Goal: Task Accomplishment & Management: Manage account settings

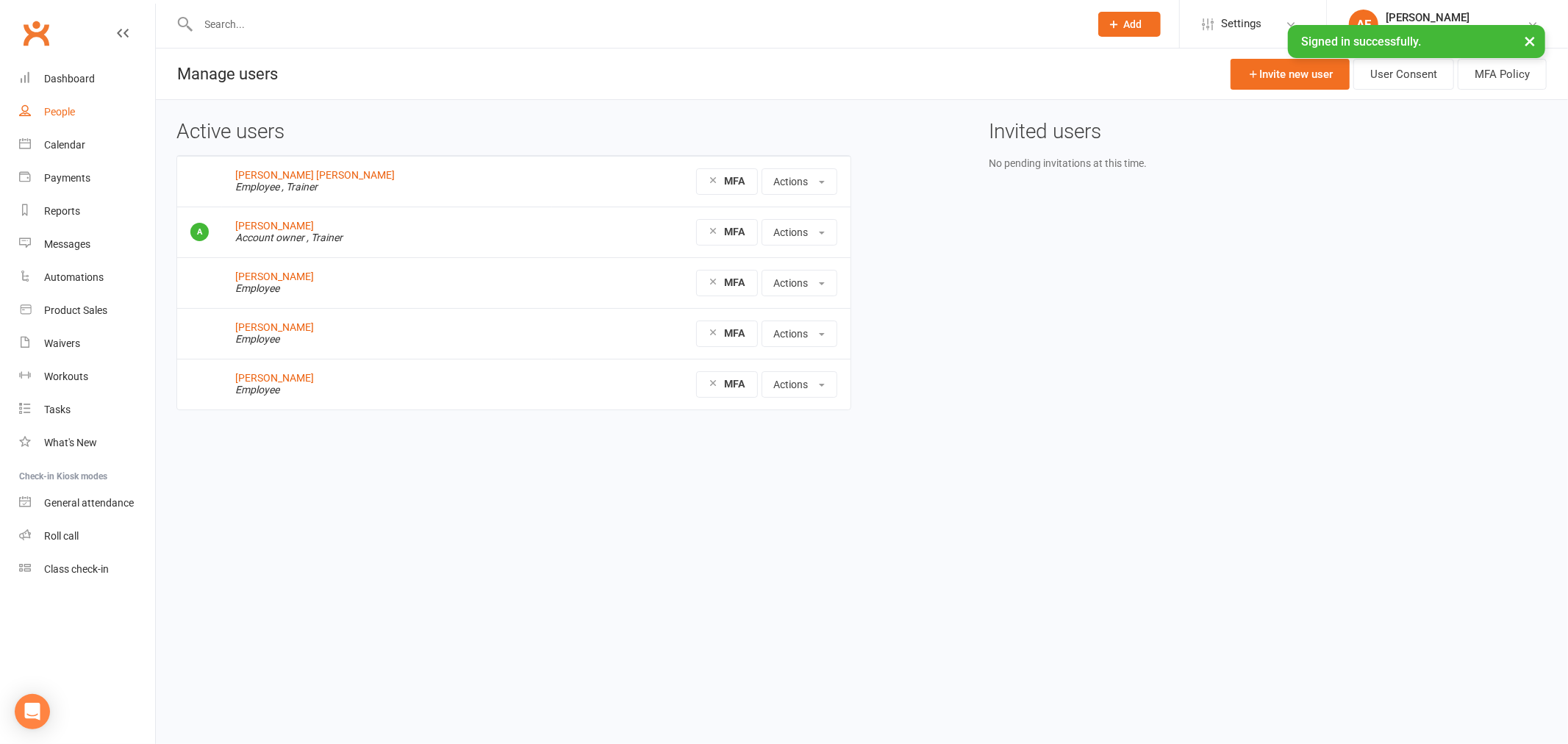
click at [59, 111] on div "People" at bounding box center [59, 112] width 31 height 12
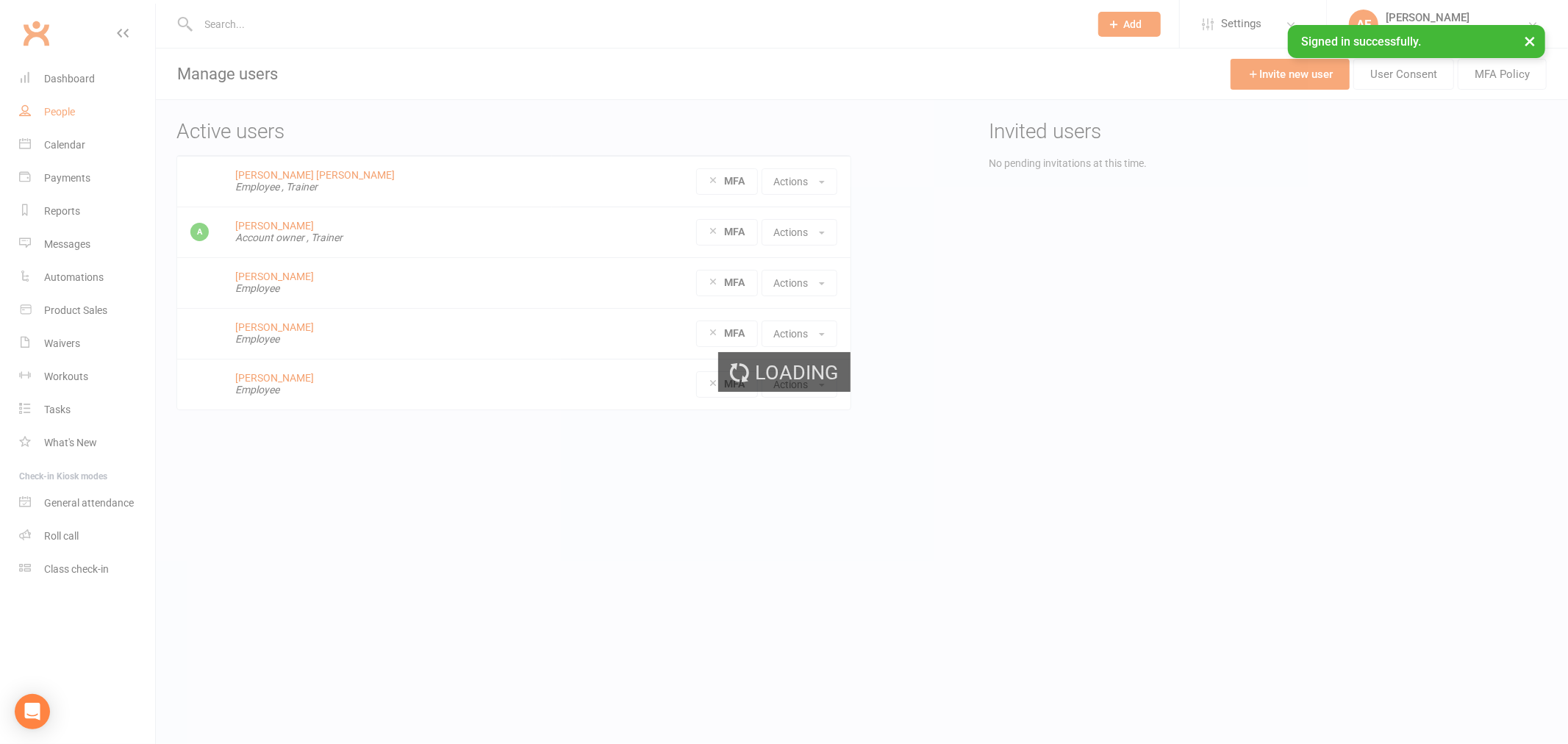
select select "50"
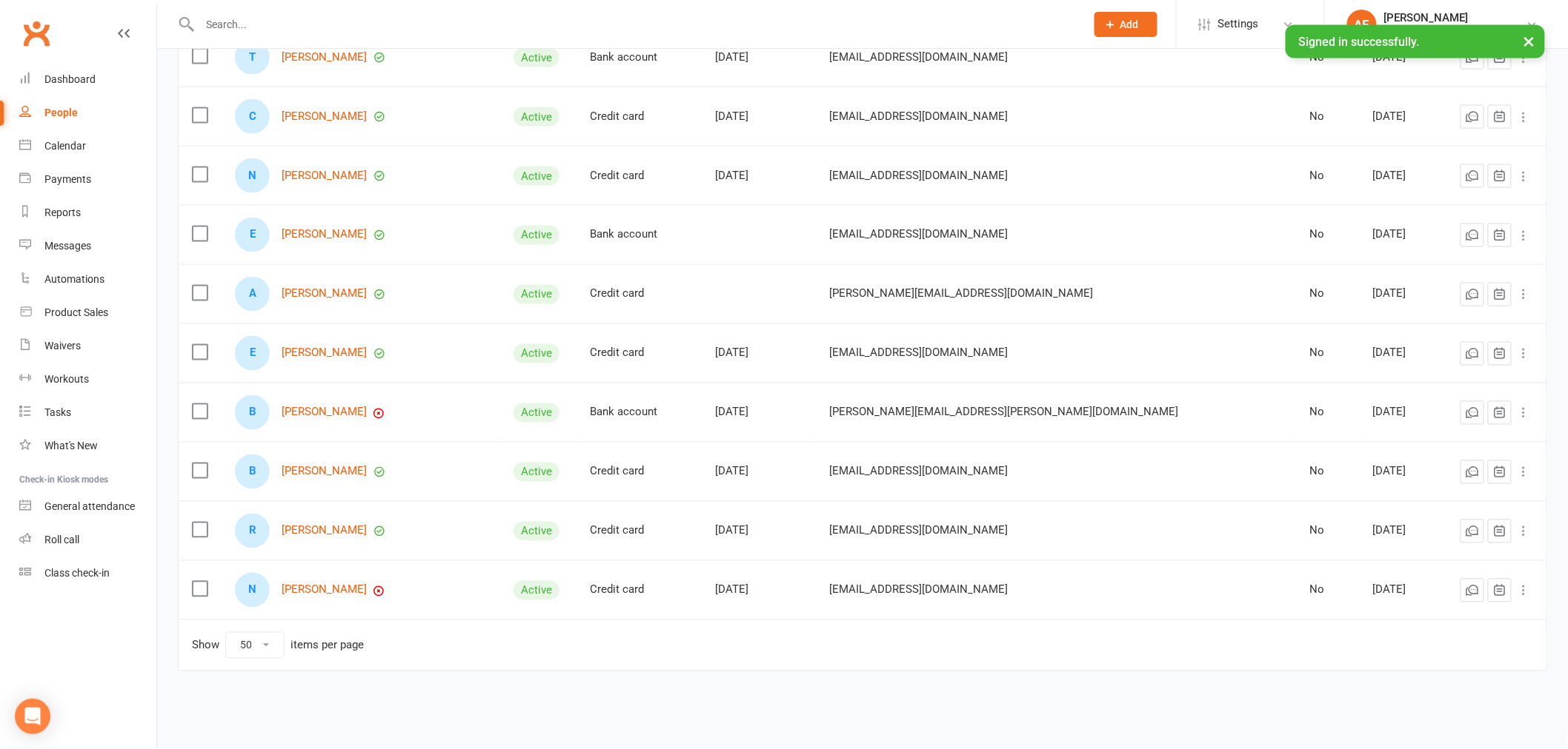
scroll to position [945, 0]
click at [330, 353] on link "[PERSON_NAME]" at bounding box center [325, 352] width 85 height 13
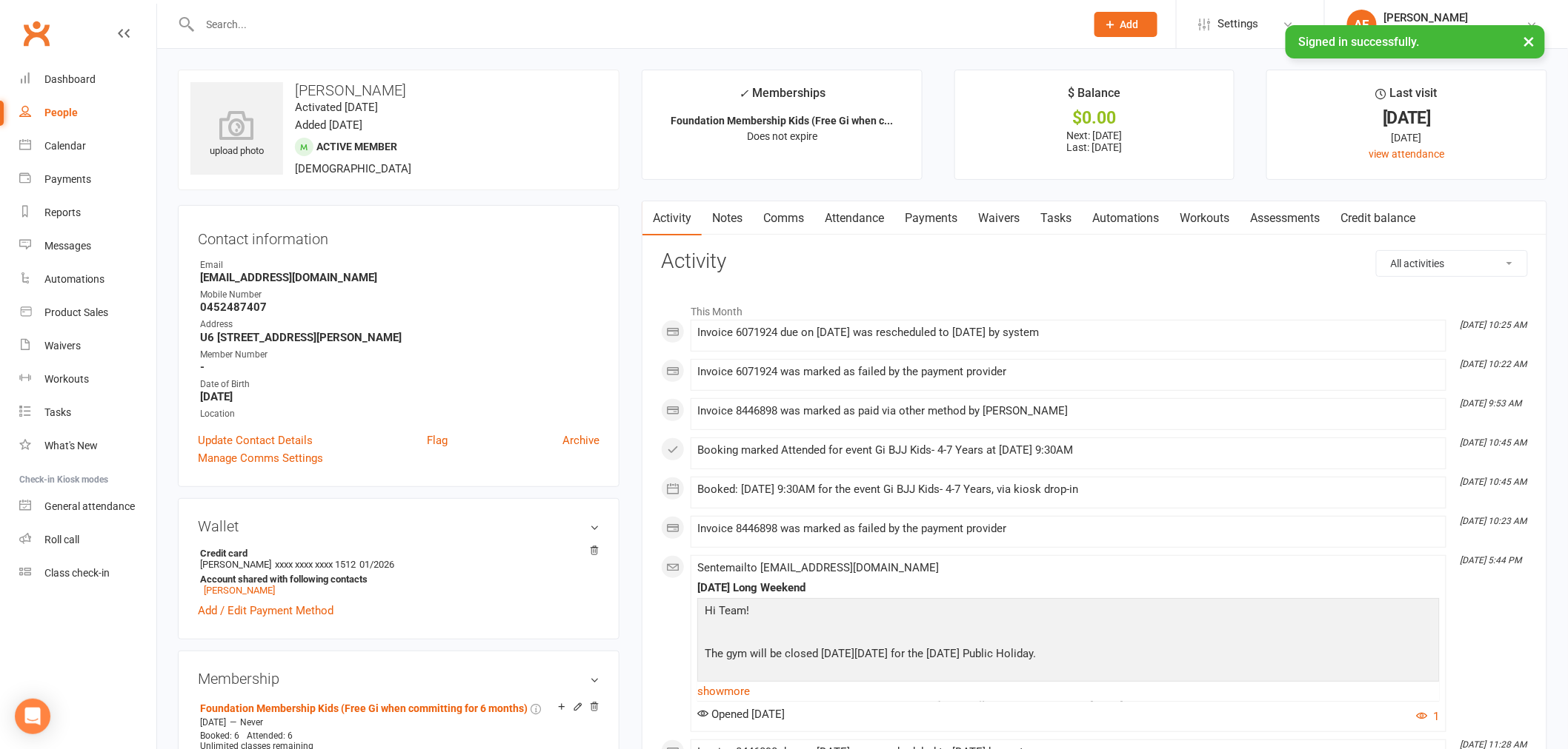
click at [923, 218] on link "Payments" at bounding box center [931, 218] width 73 height 34
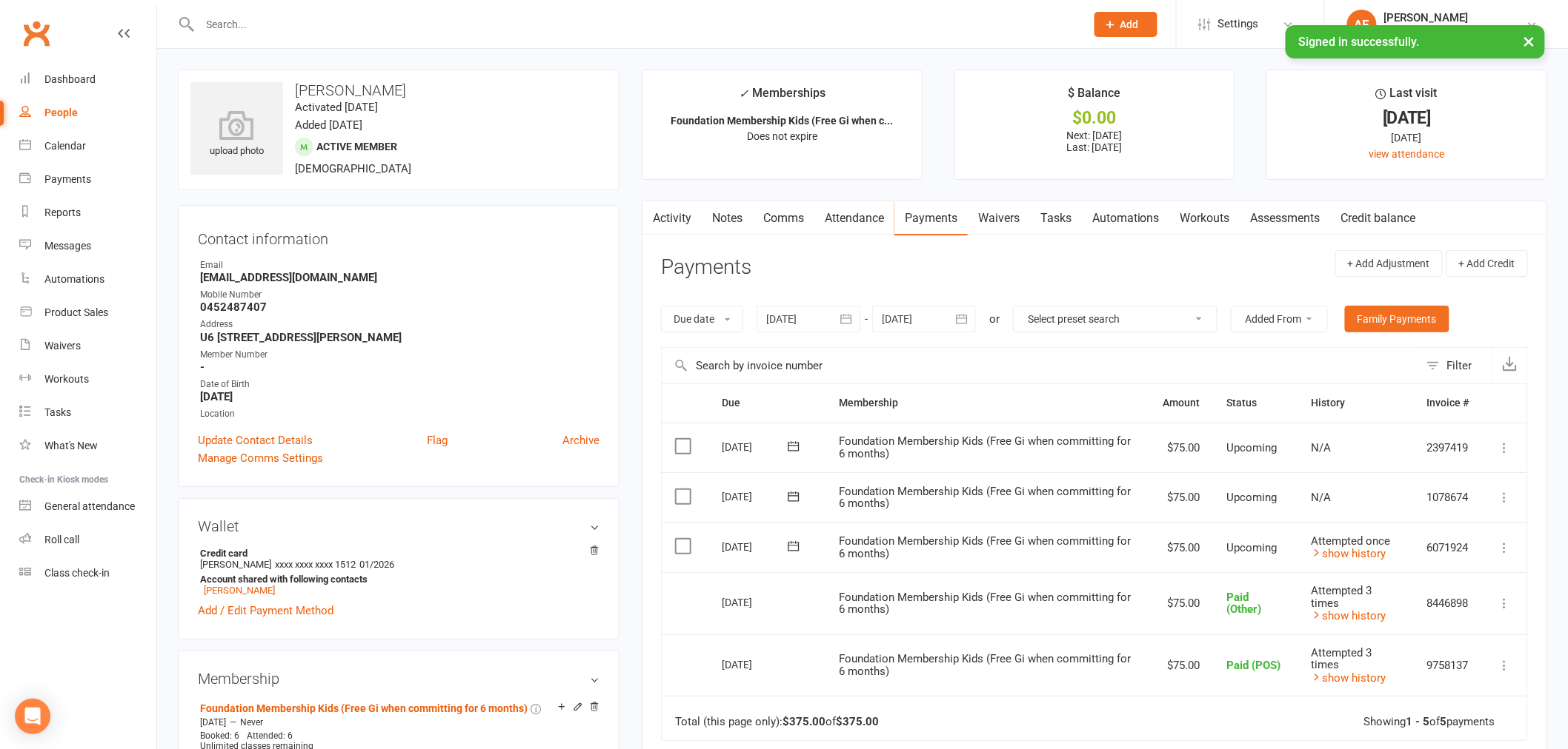
click at [124, 35] on icon at bounding box center [124, 34] width 12 height 12
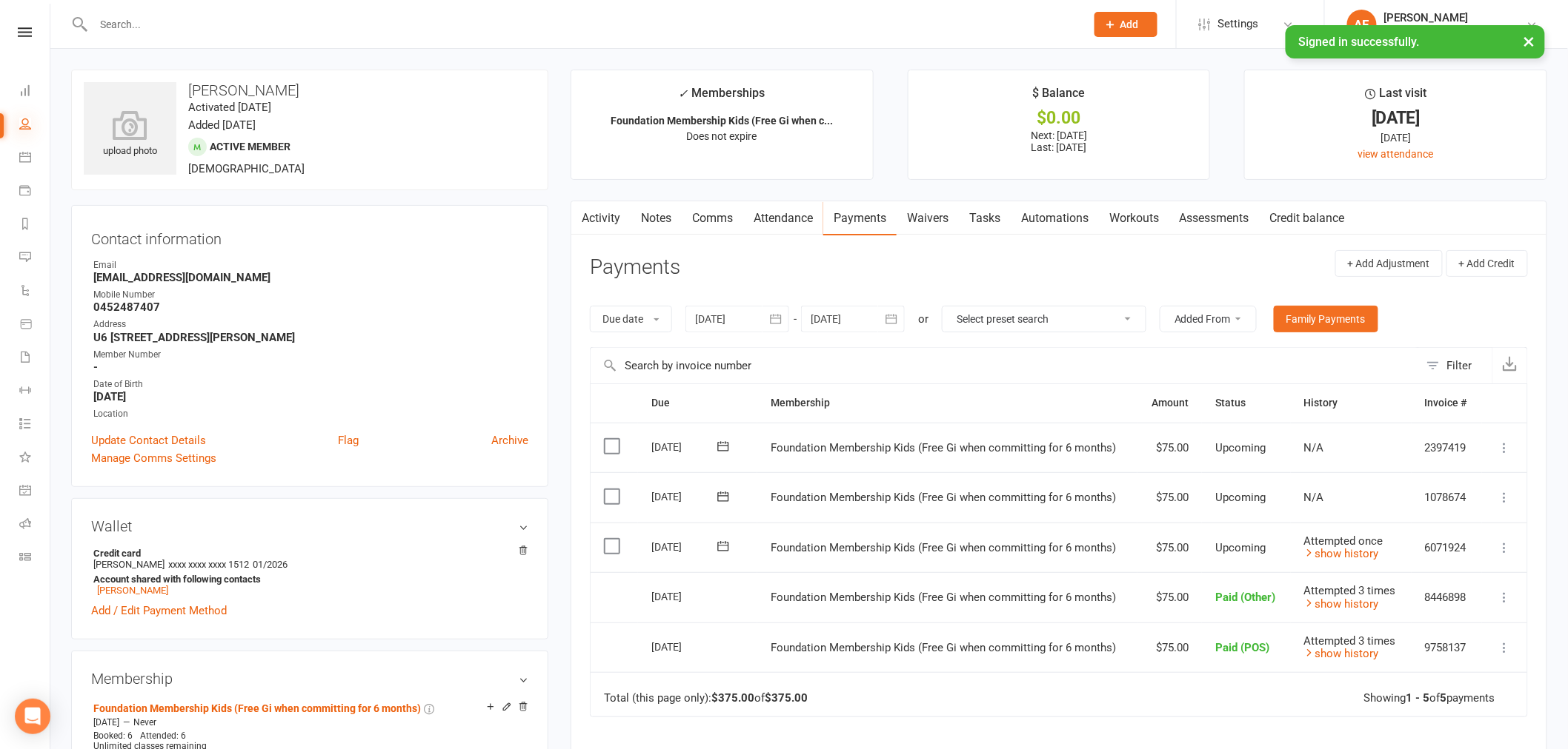
click at [25, 127] on icon at bounding box center [25, 124] width 12 height 12
select select "50"
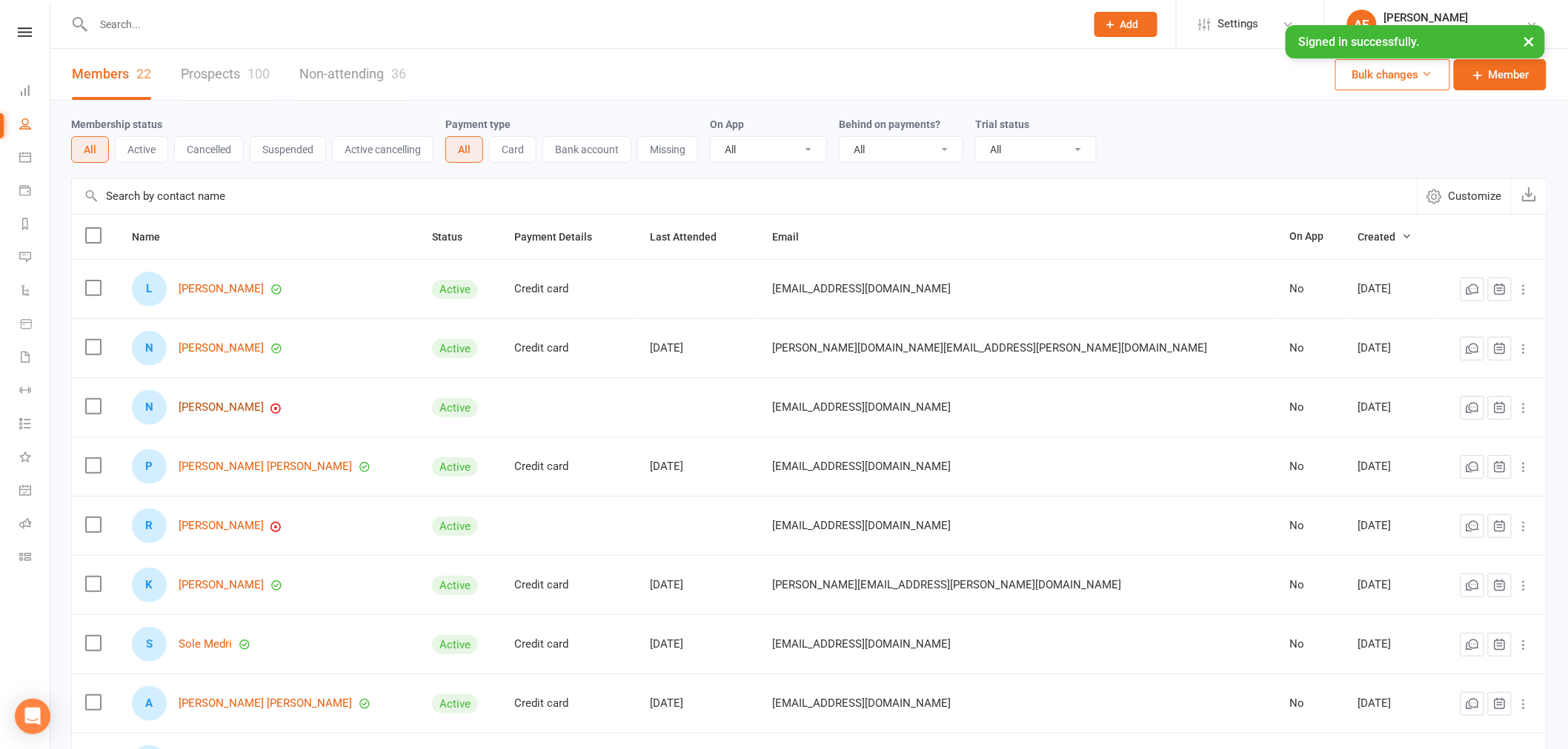
click at [238, 411] on link "[PERSON_NAME]" at bounding box center [221, 408] width 85 height 13
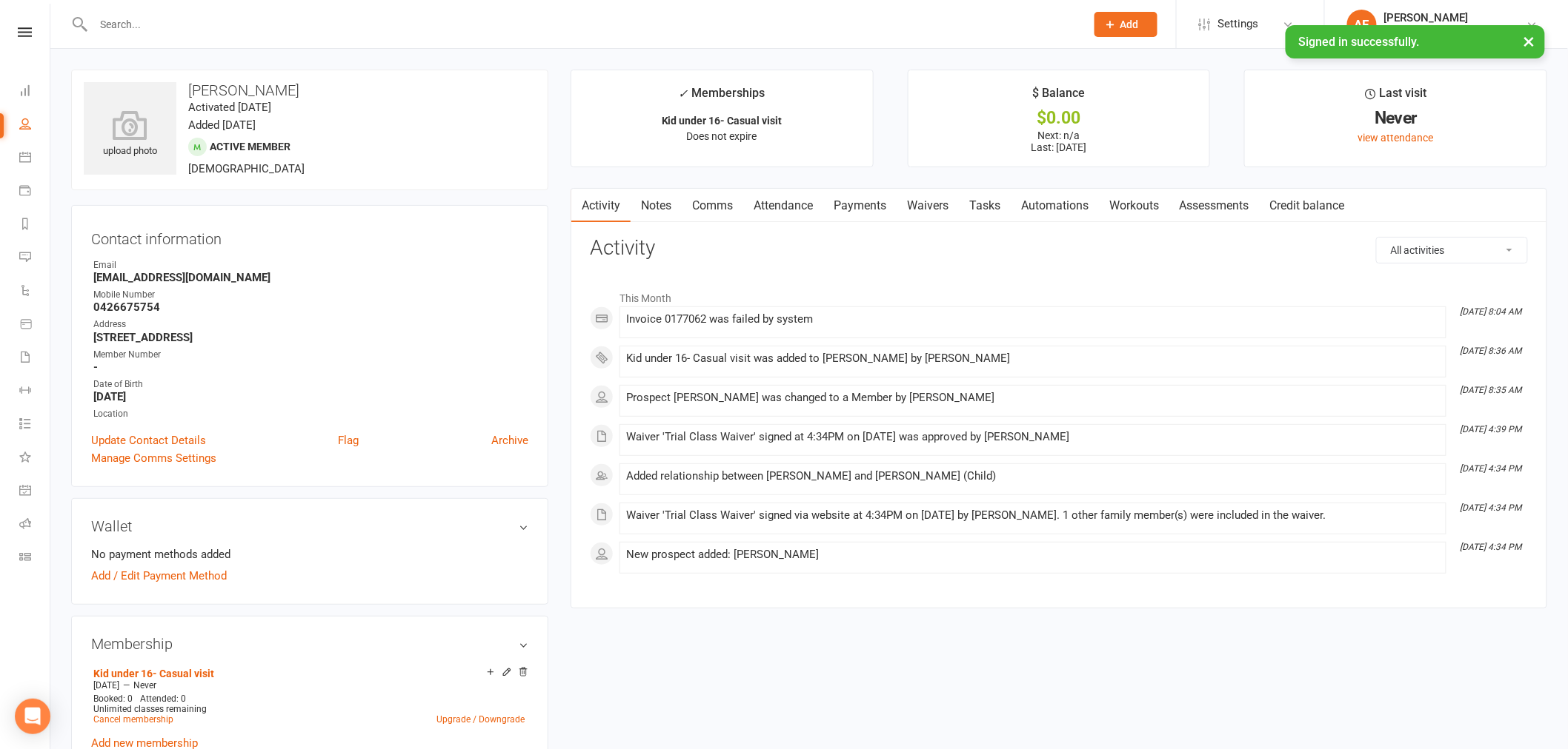
click at [882, 200] on link "Payments" at bounding box center [859, 205] width 73 height 34
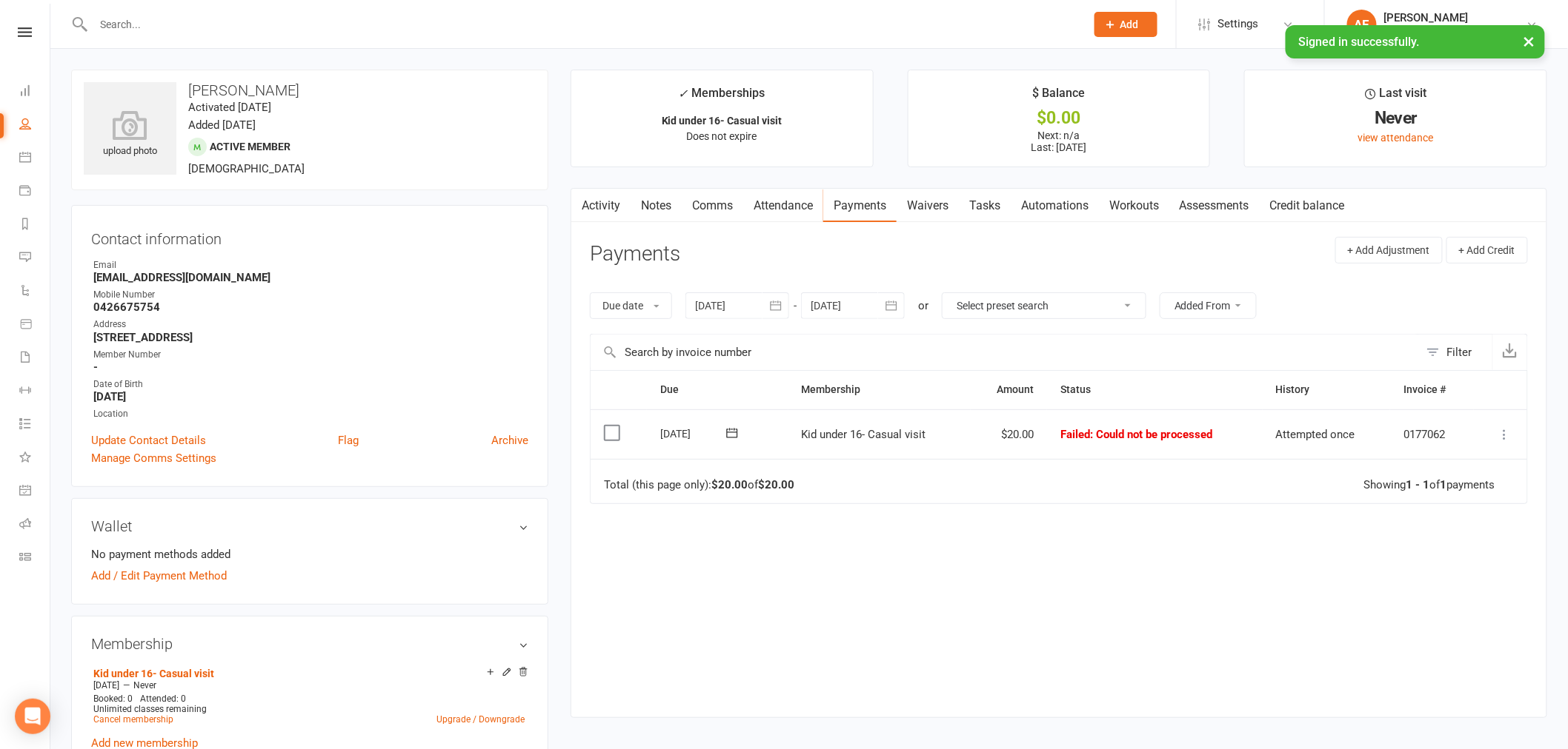
click at [1112, 431] on span ": Could not be processed" at bounding box center [1150, 434] width 122 height 13
click at [1505, 431] on icon at bounding box center [1504, 435] width 15 height 15
click at [1403, 489] on link "Mark as Paid (POS)" at bounding box center [1440, 493] width 147 height 30
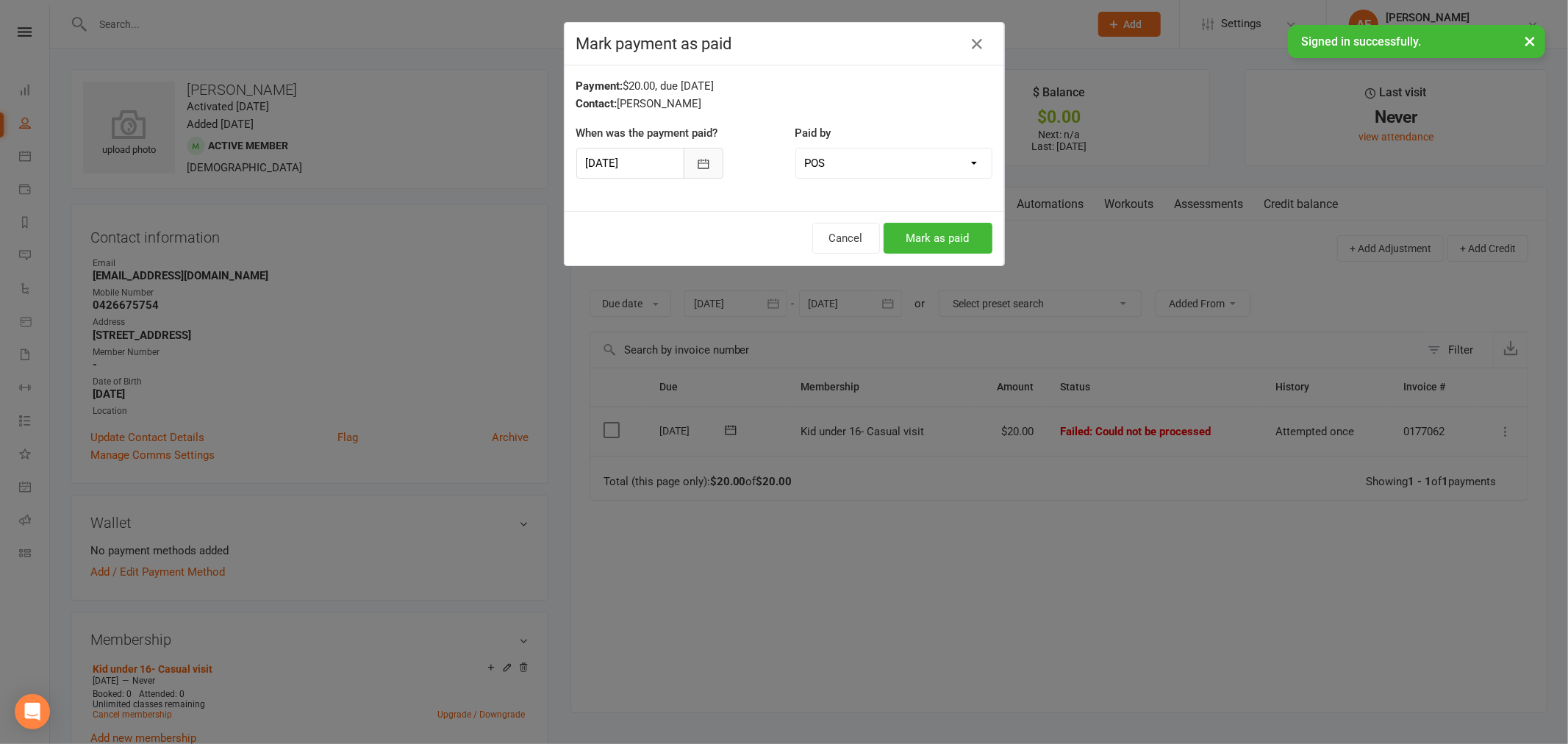
click at [697, 160] on icon "button" at bounding box center [702, 164] width 11 height 10
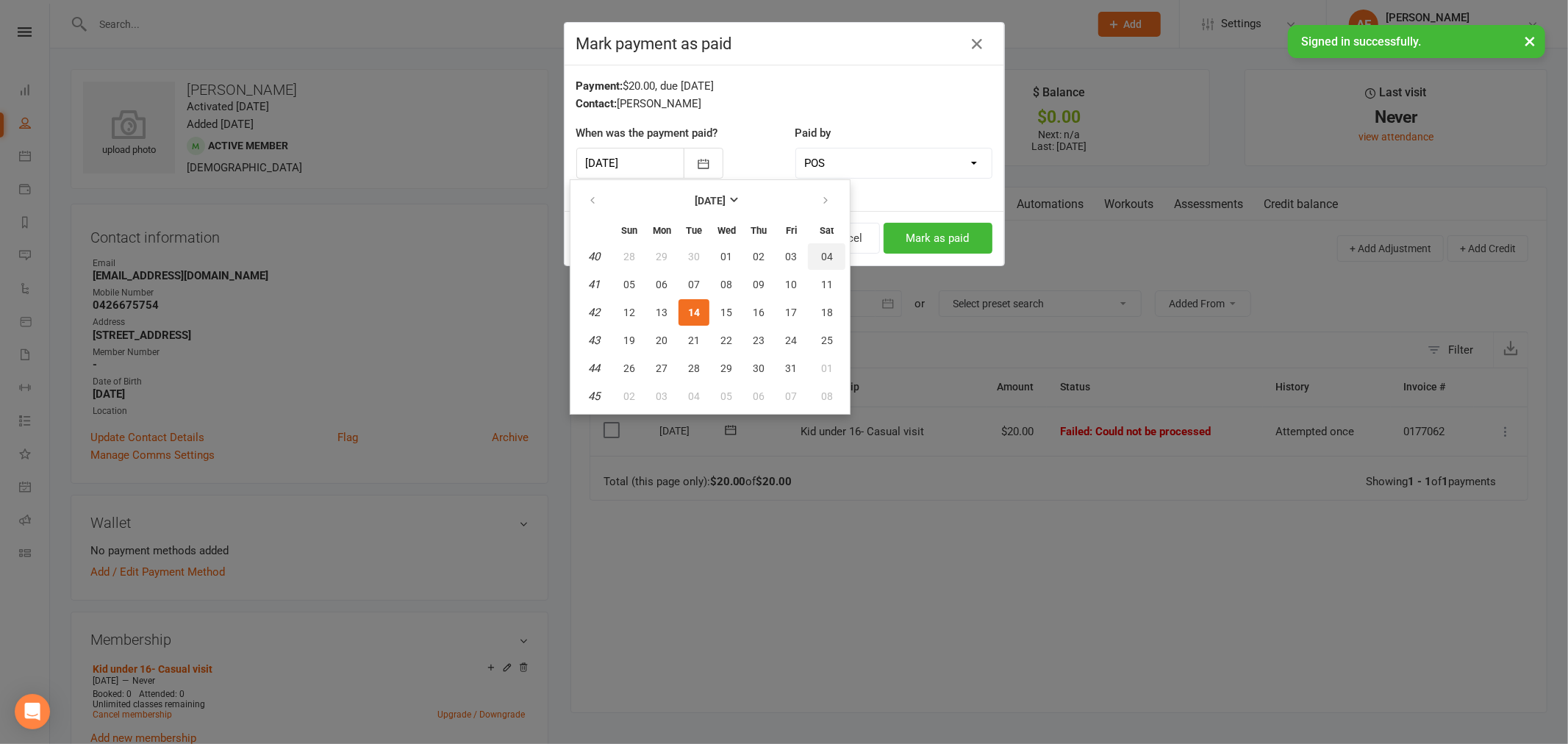
click at [822, 256] on span "04" at bounding box center [827, 257] width 12 height 12
type input "[DATE]"
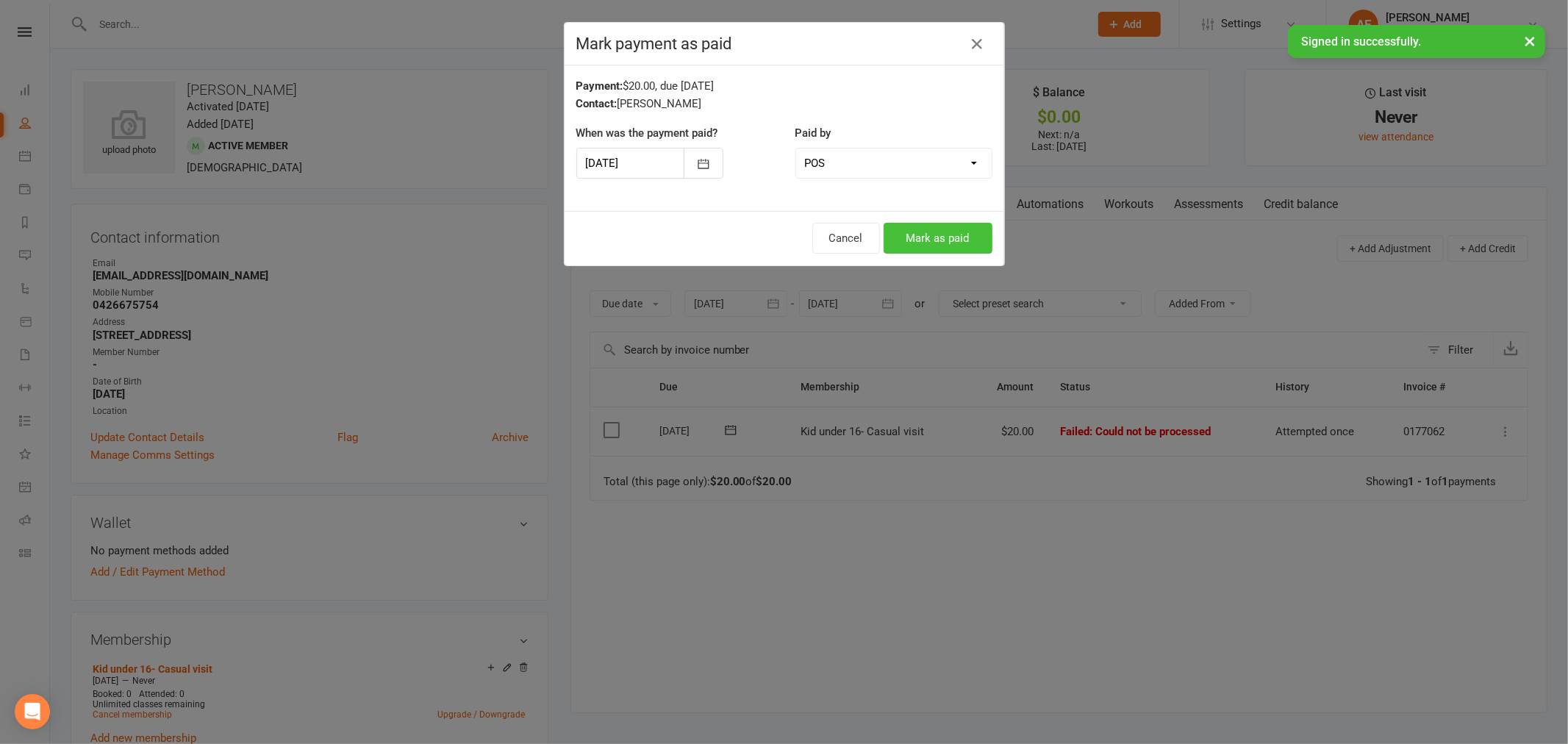
click at [939, 232] on button "Mark as paid" at bounding box center [938, 237] width 108 height 31
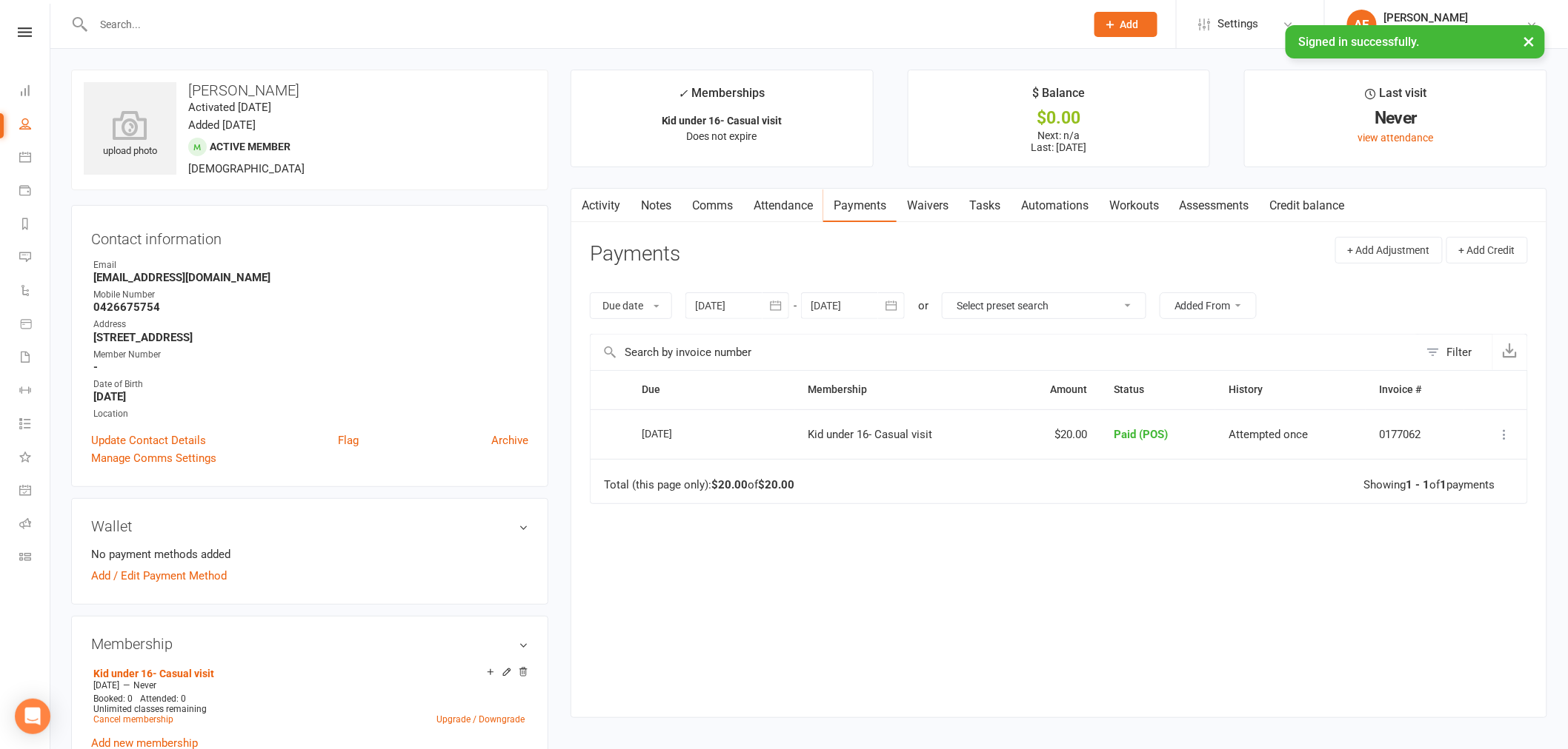
click at [32, 121] on link "People" at bounding box center [34, 126] width 31 height 34
select select "50"
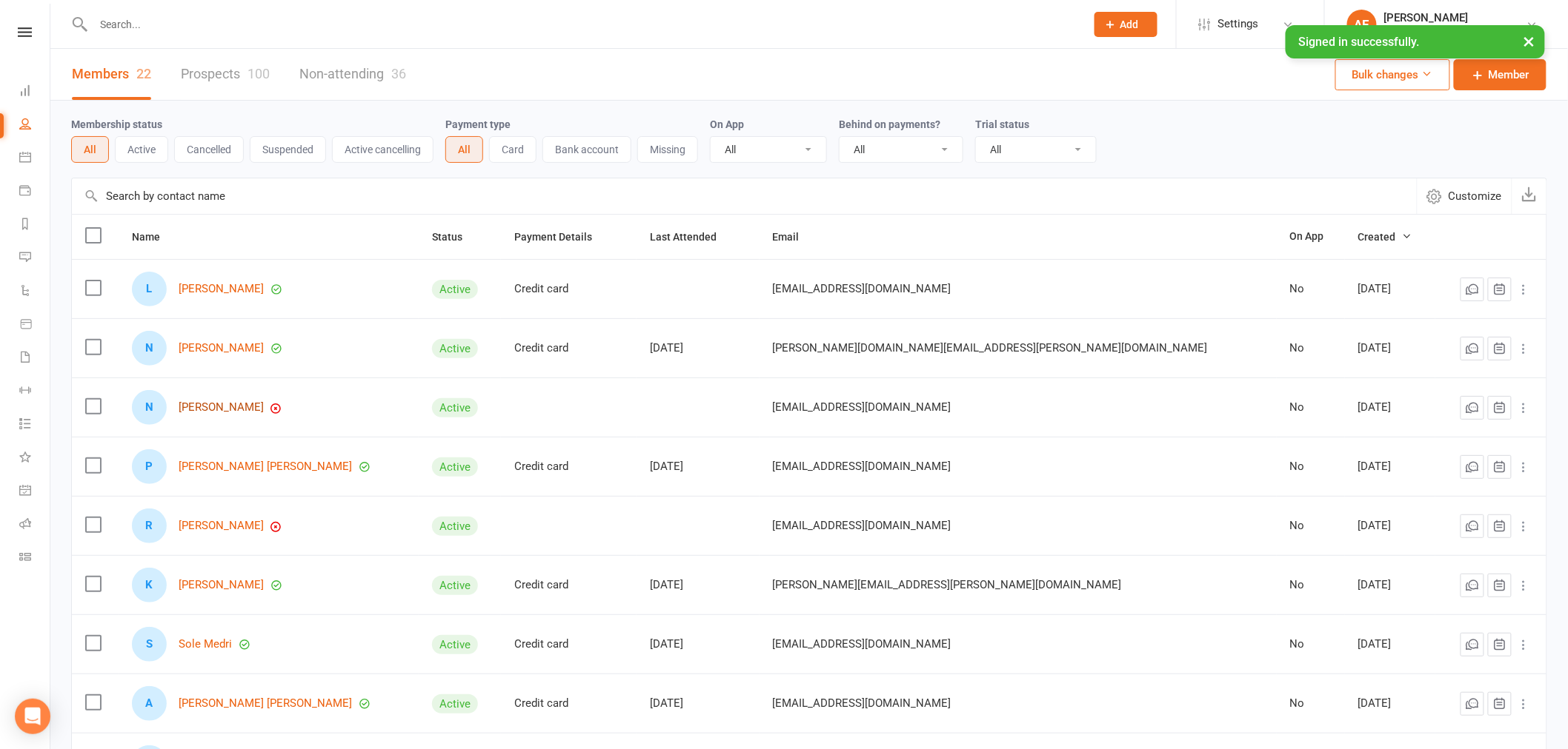
click at [253, 406] on link "[PERSON_NAME]" at bounding box center [221, 408] width 85 height 13
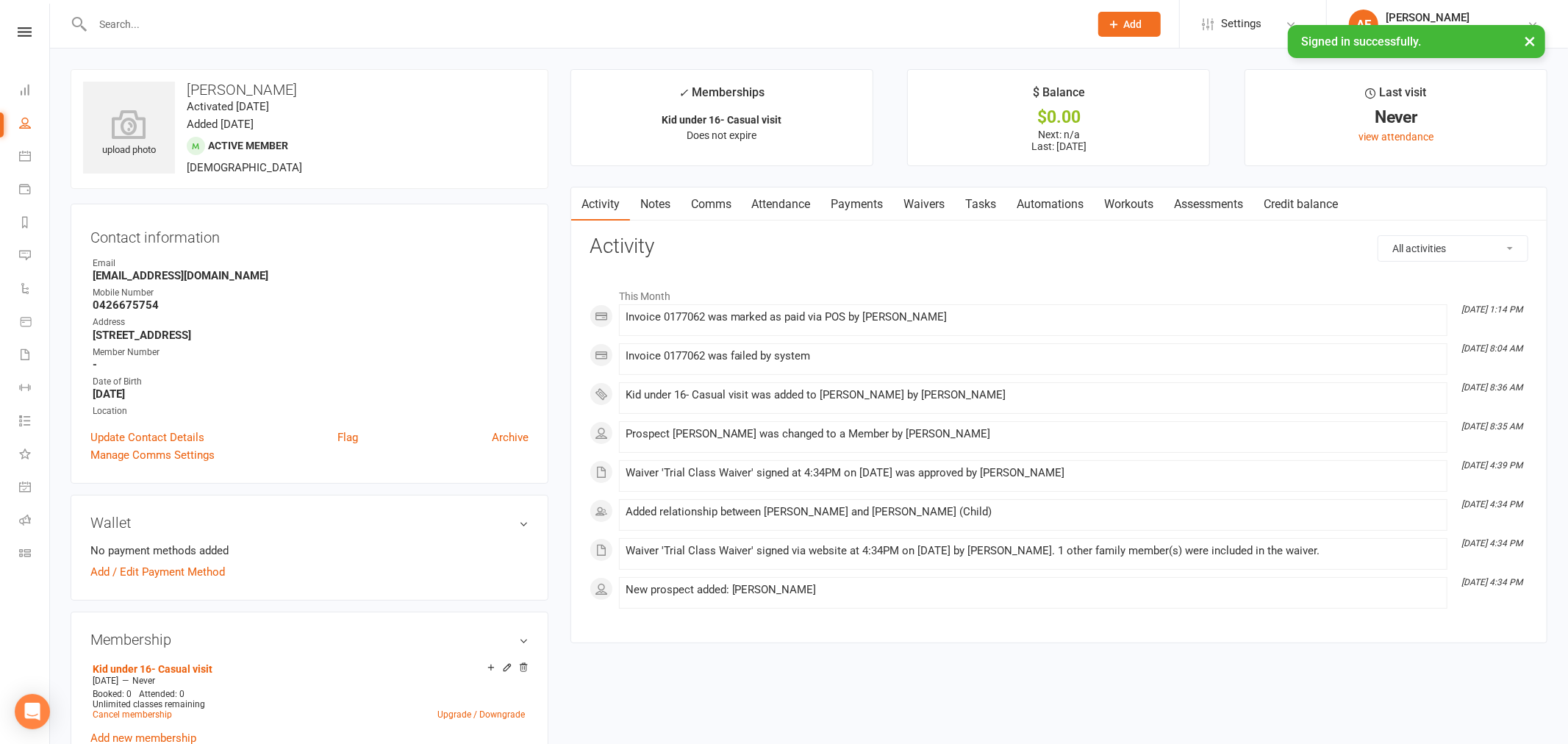
select select "50"
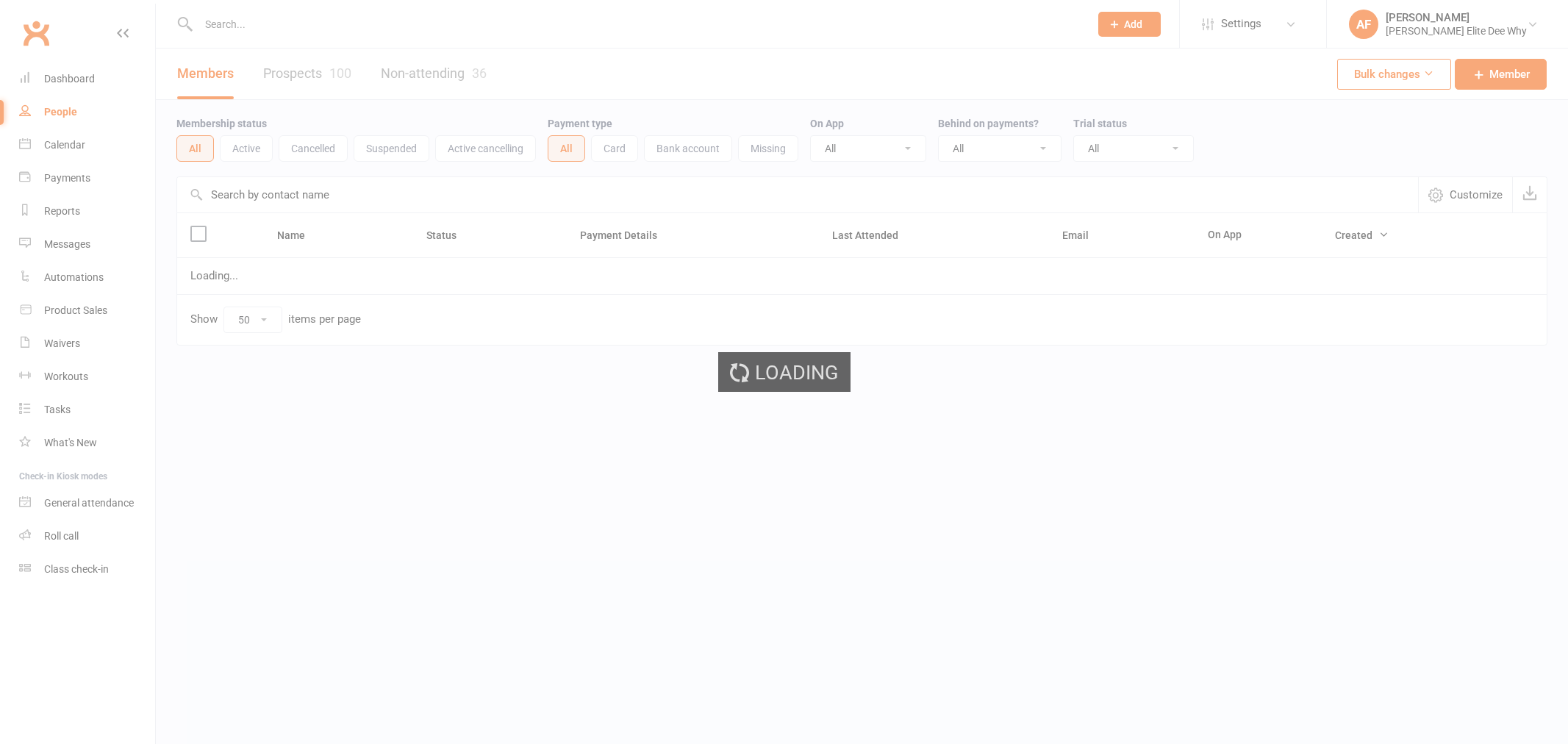
select select "50"
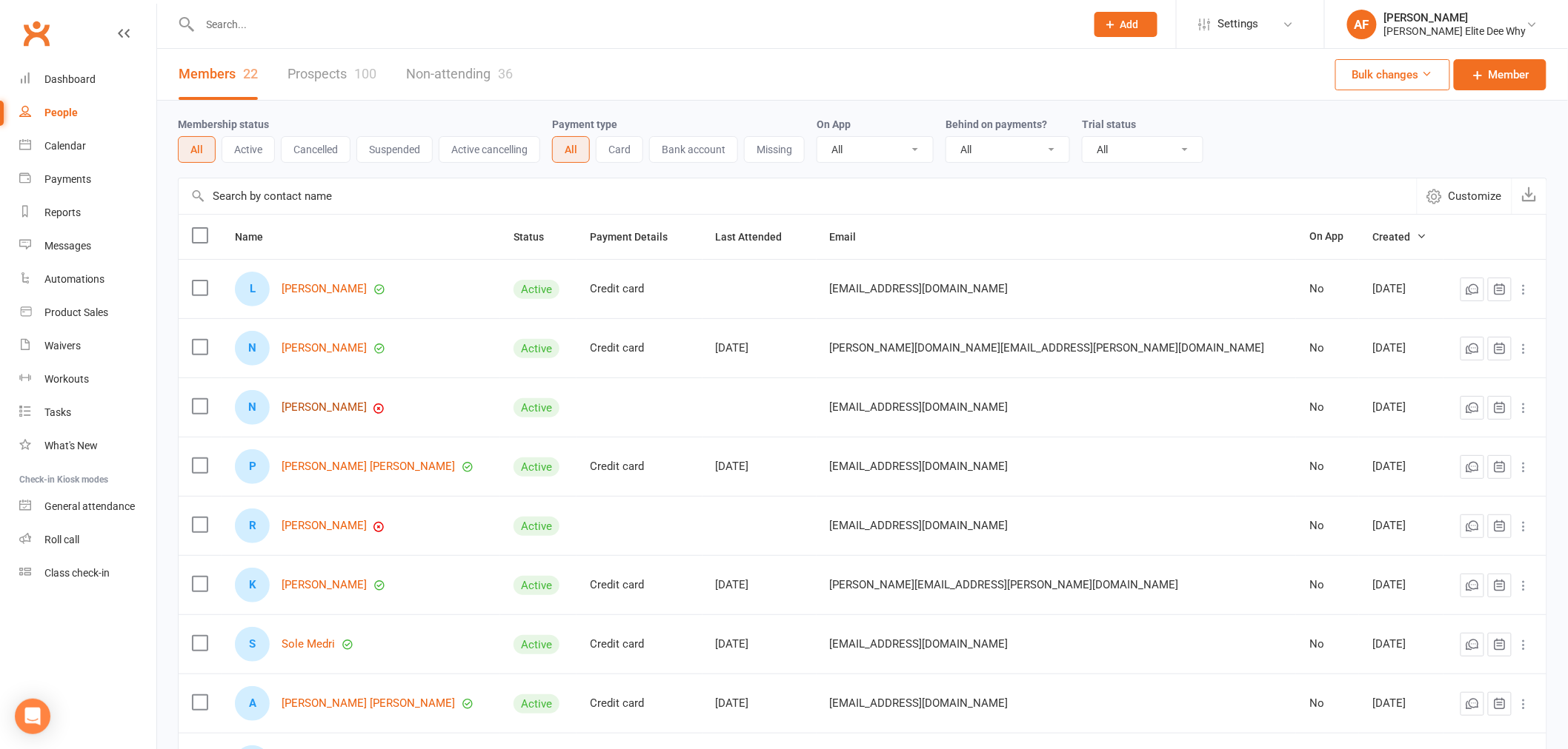
click at [348, 405] on link "[PERSON_NAME]" at bounding box center [325, 408] width 85 height 13
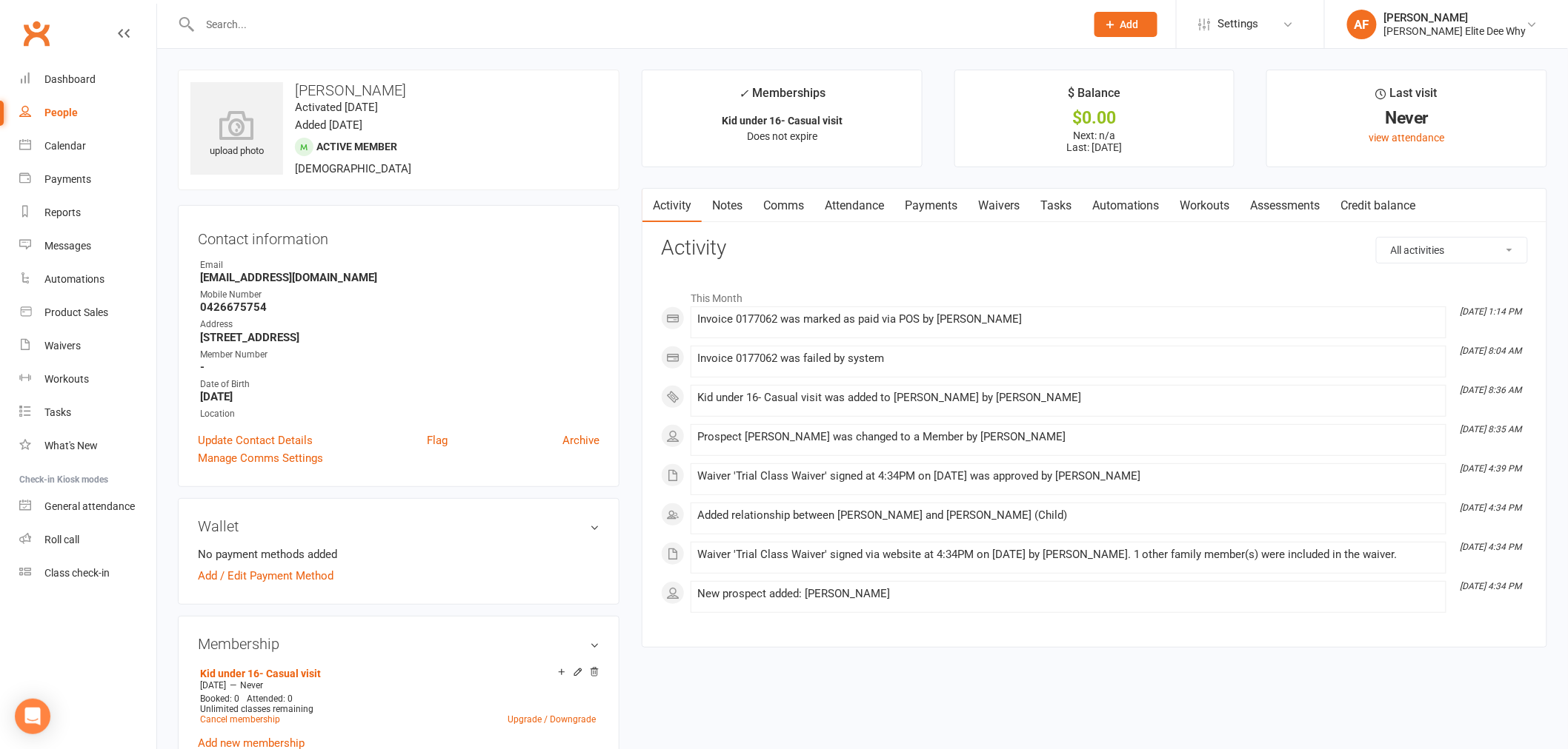
click at [127, 36] on icon at bounding box center [124, 34] width 12 height 12
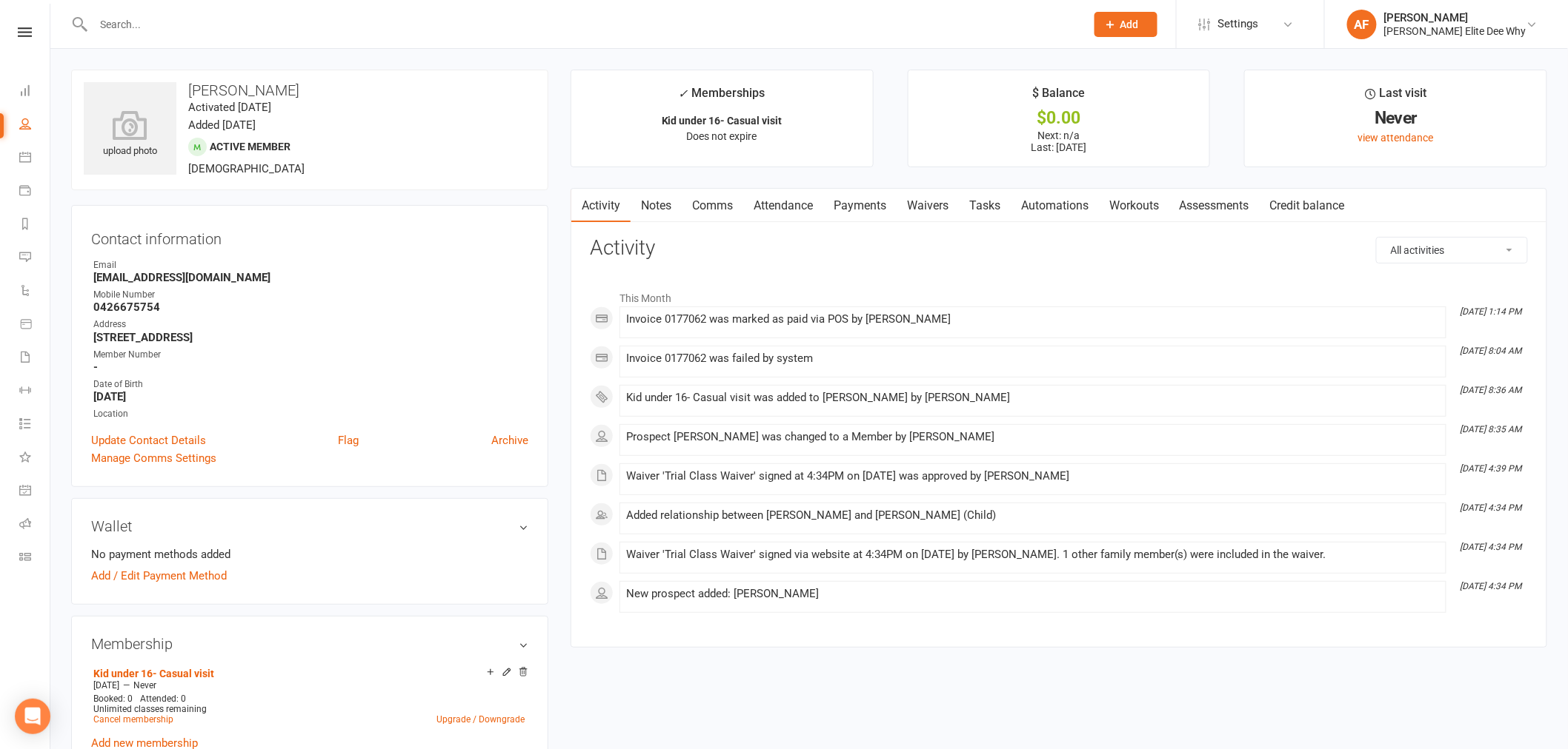
click at [31, 122] on link "People" at bounding box center [34, 126] width 31 height 34
select select "50"
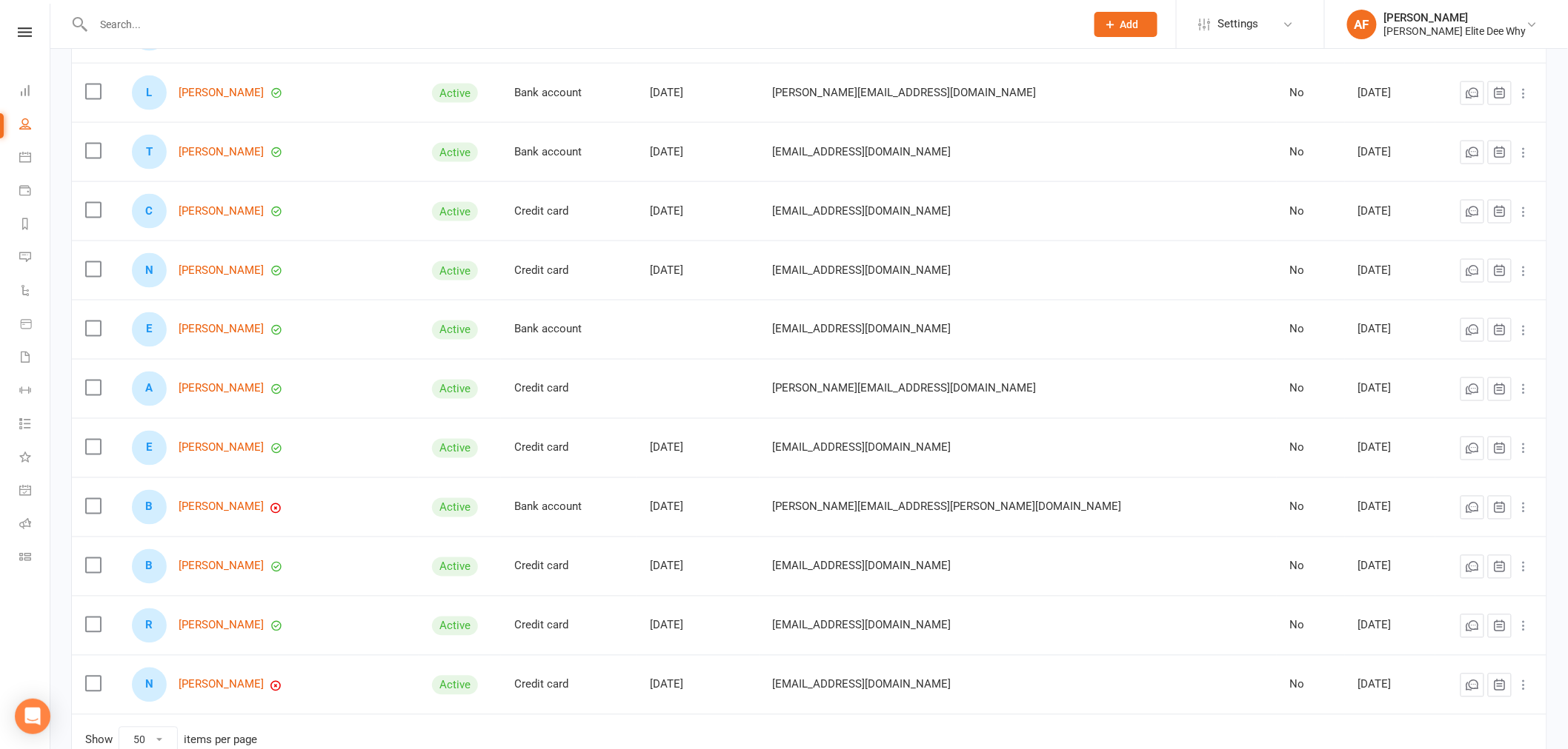
scroll to position [945, 0]
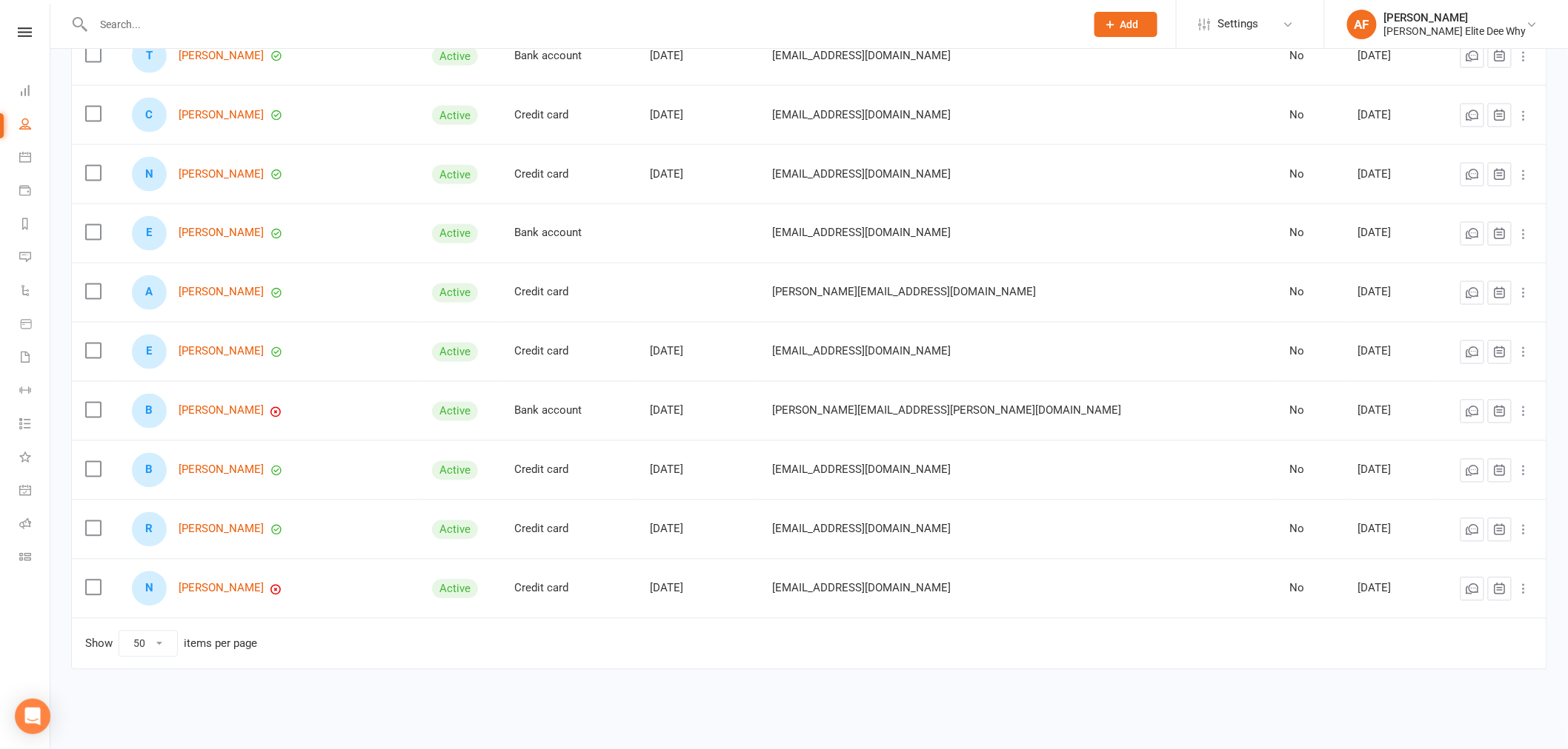
click at [232, 420] on div "B Brendan Mckenzie" at bounding box center [269, 411] width 274 height 35
click at [240, 409] on link "[PERSON_NAME]" at bounding box center [221, 411] width 85 height 13
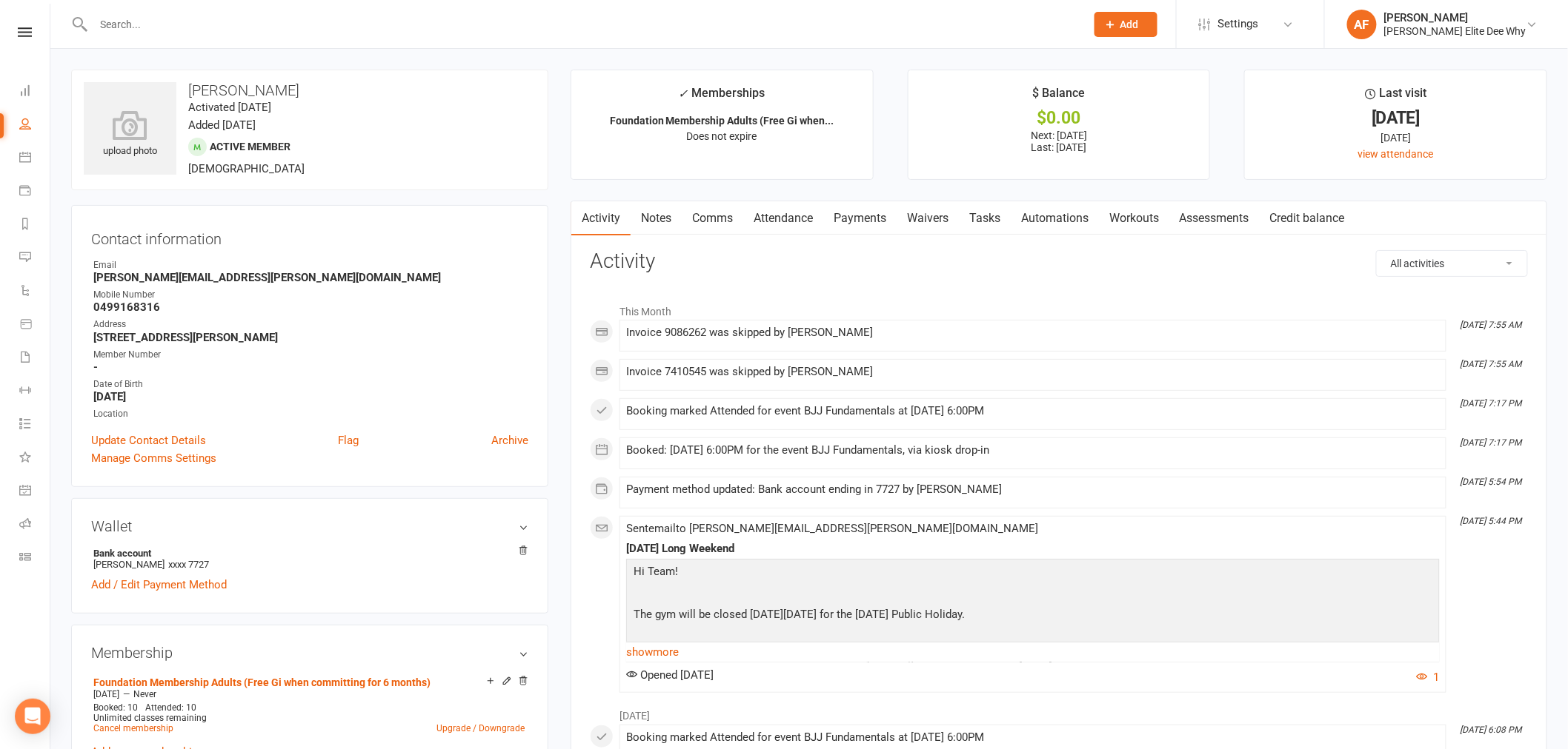
click at [868, 222] on link "Payments" at bounding box center [859, 218] width 73 height 34
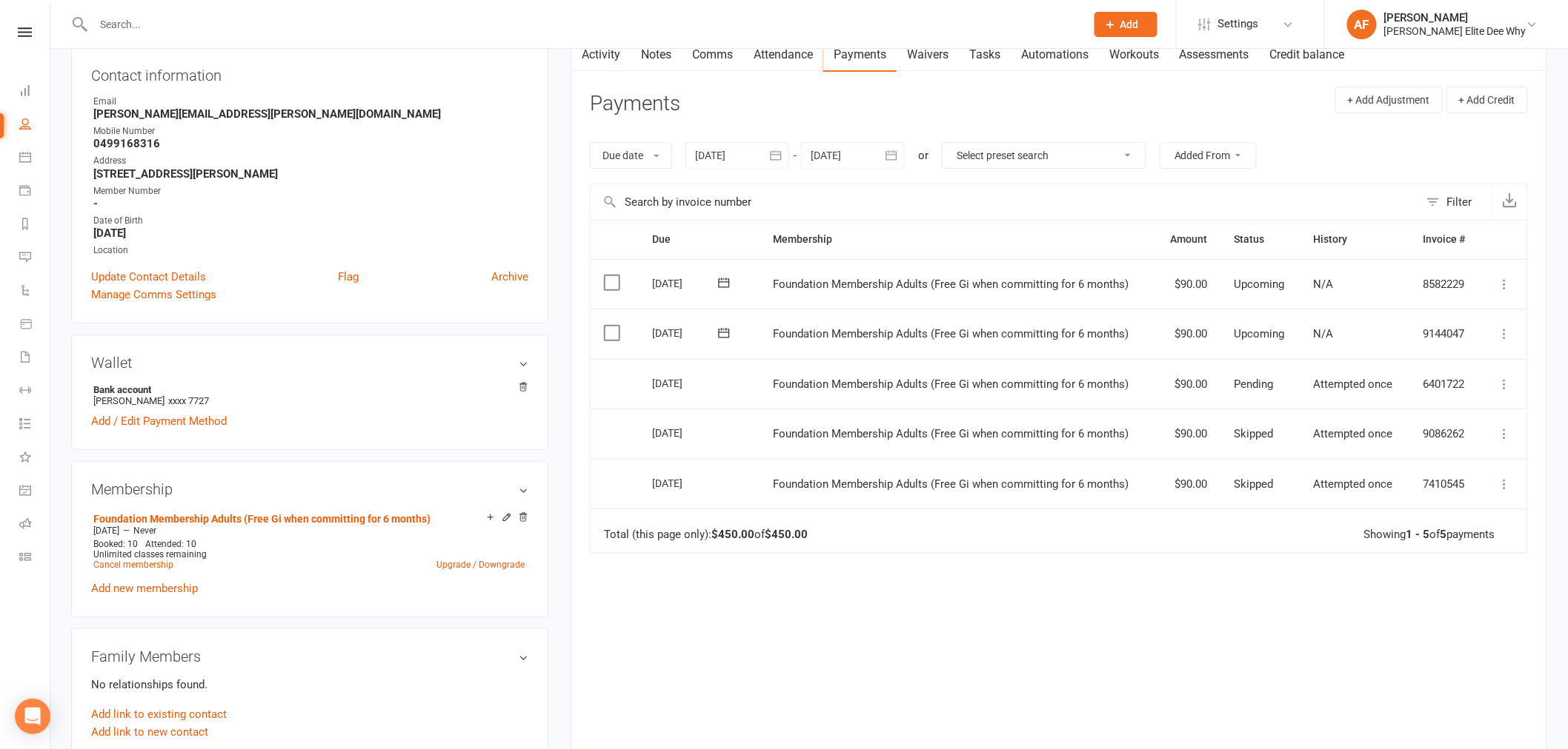
scroll to position [165, 0]
click at [1105, 151] on select "Select preset search All failures All skipped payments All pending payments Suc…" at bounding box center [1044, 154] width 203 height 25
select select "0"
click at [953, 142] on select "Select preset search All failures All skipped payments All pending payments Suc…" at bounding box center [1044, 154] width 203 height 25
type input "[DATE]"
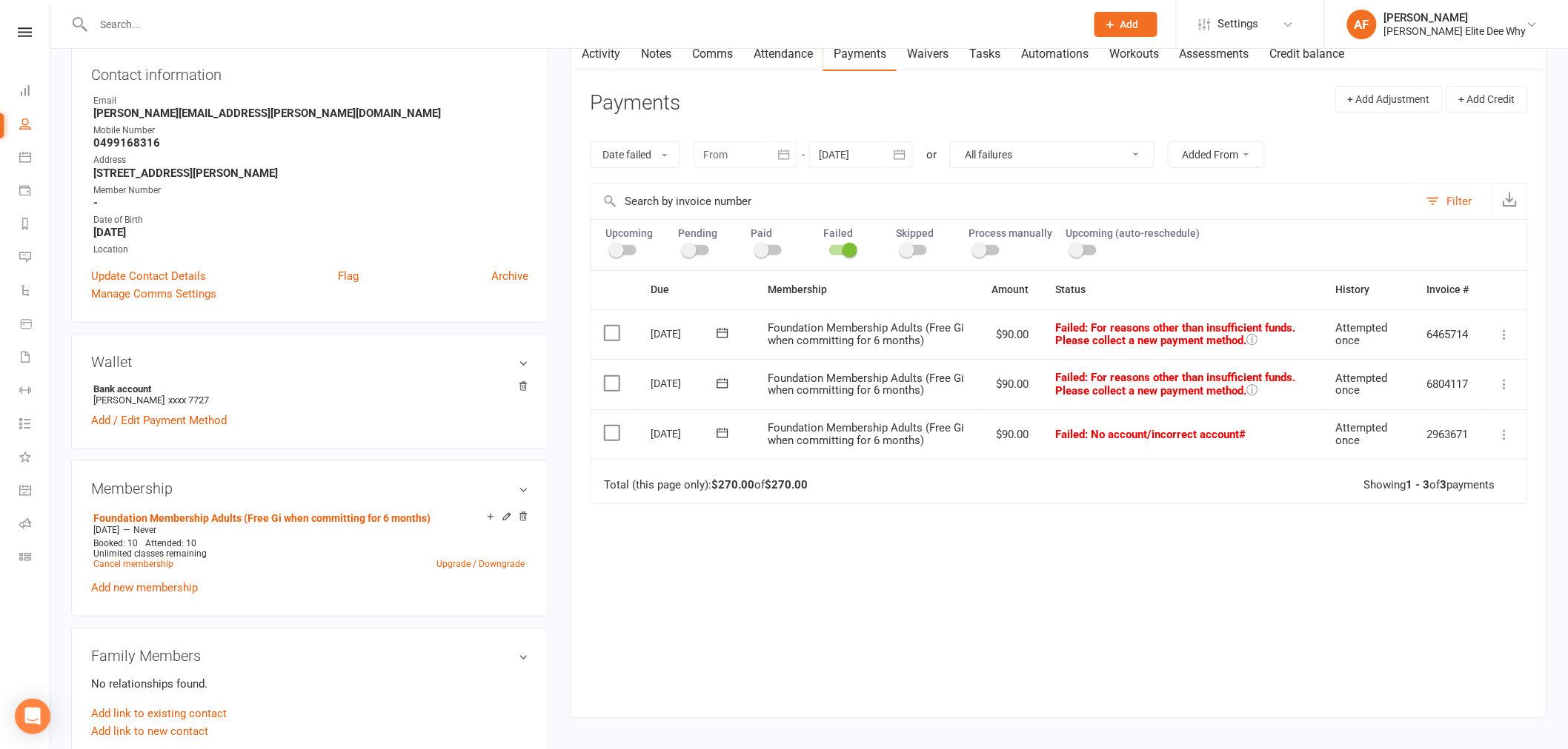
click at [1503, 337] on icon at bounding box center [1504, 334] width 15 height 15
click at [1428, 454] on link "Skip" at bounding box center [1440, 452] width 147 height 30
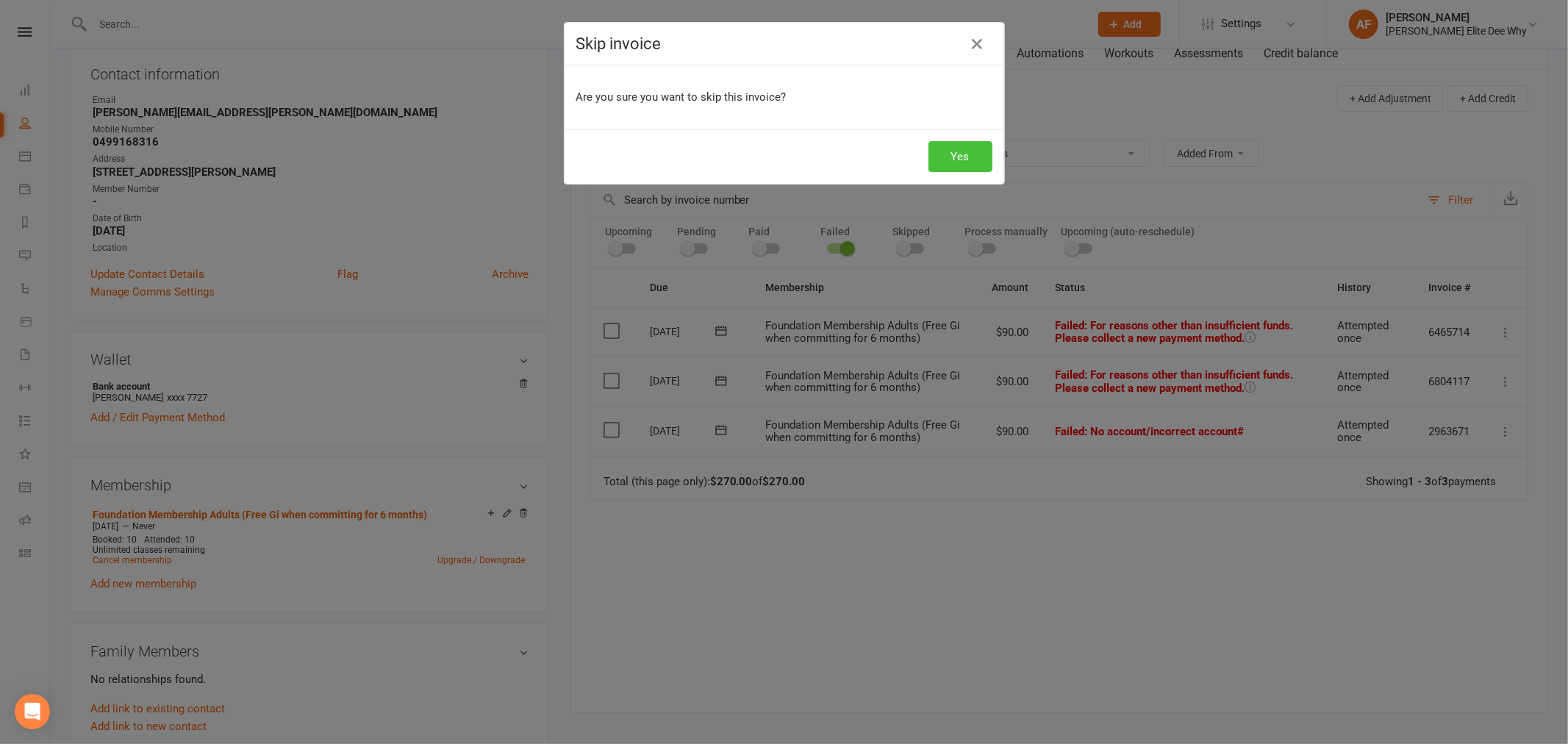
click at [959, 155] on button "Yes" at bounding box center [960, 156] width 64 height 31
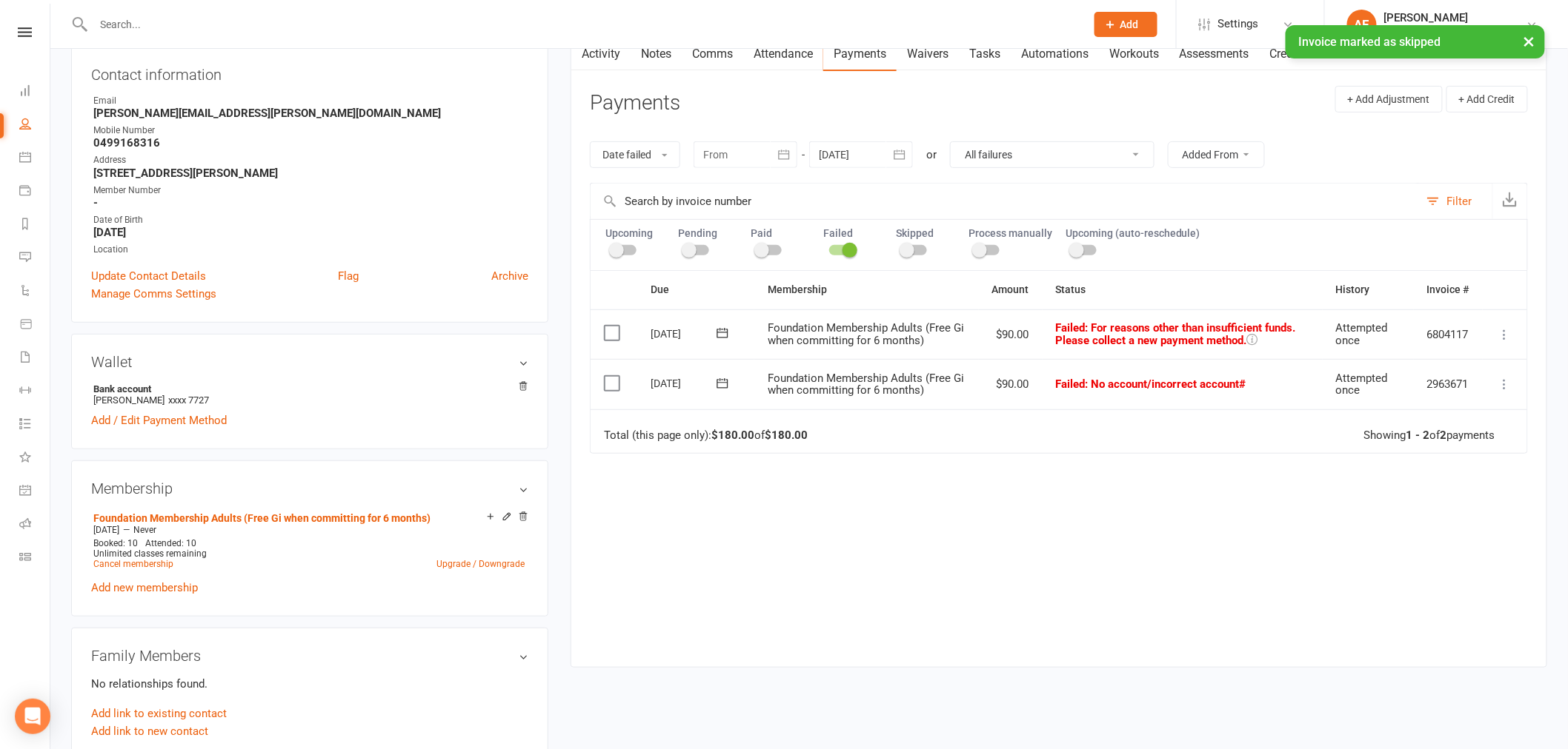
click at [1505, 342] on button at bounding box center [1504, 334] width 18 height 18
click at [1413, 449] on link "Skip" at bounding box center [1440, 452] width 147 height 30
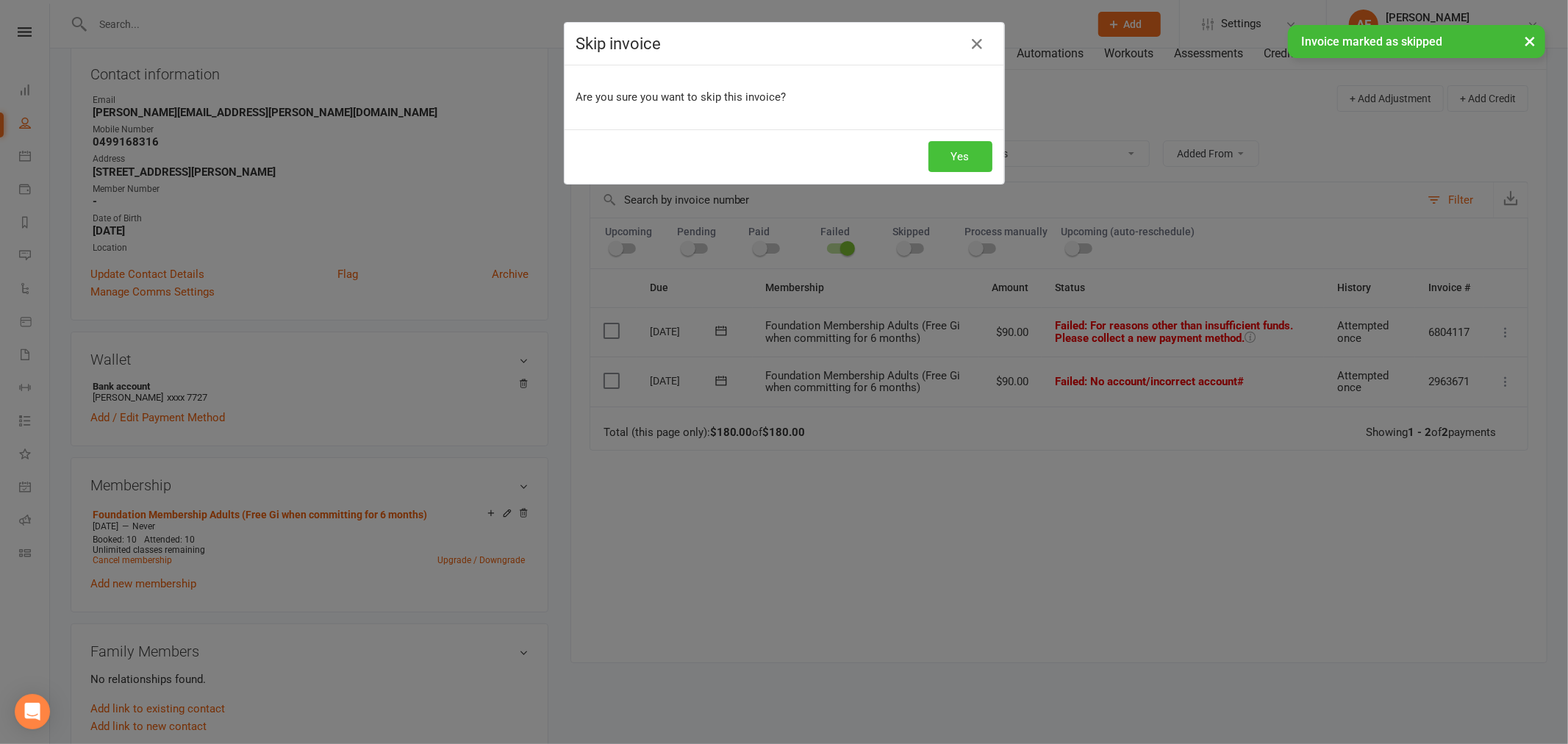
click at [944, 151] on button "Yes" at bounding box center [960, 156] width 64 height 31
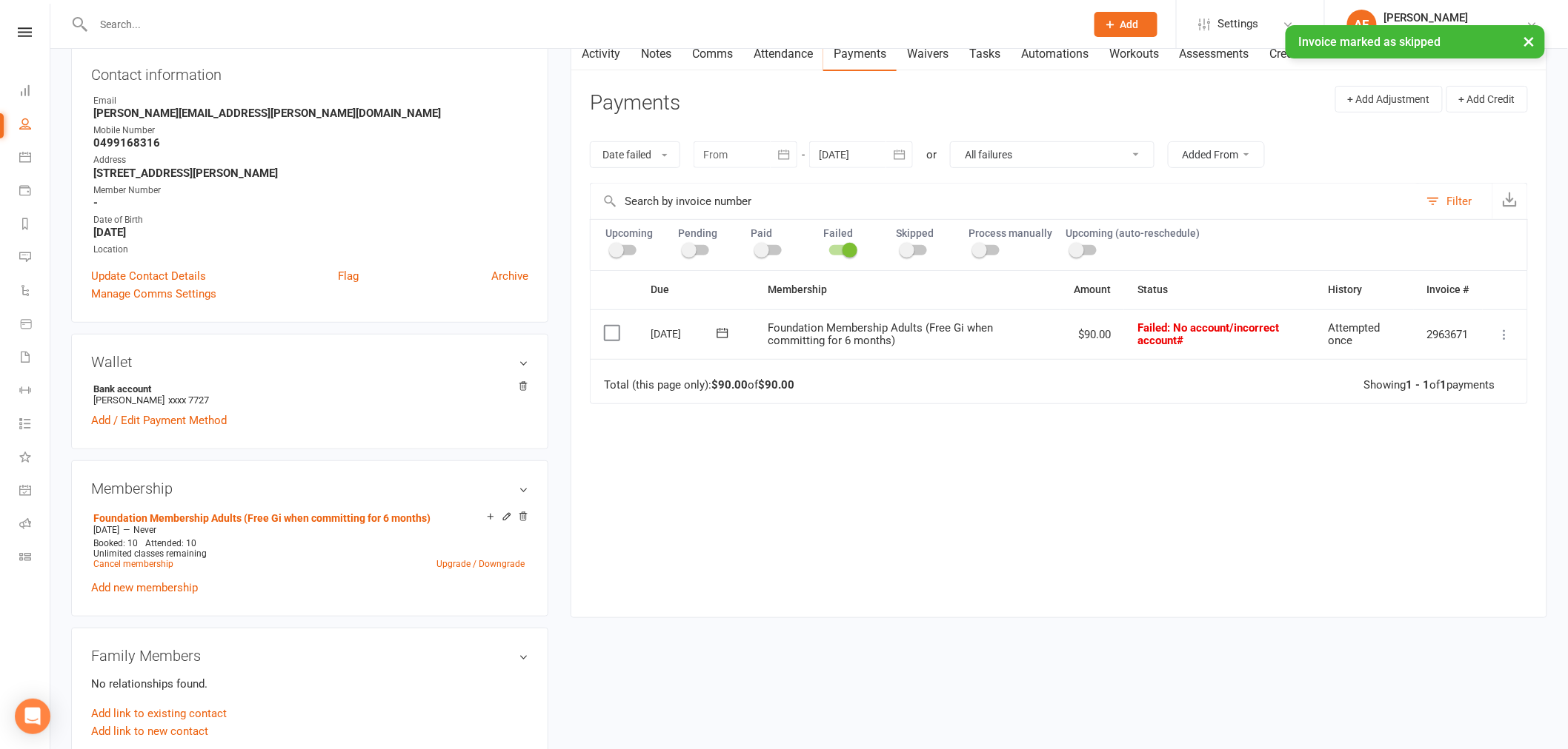
click at [1505, 338] on icon at bounding box center [1504, 334] width 15 height 15
click at [1407, 447] on link "Skip" at bounding box center [1440, 452] width 147 height 30
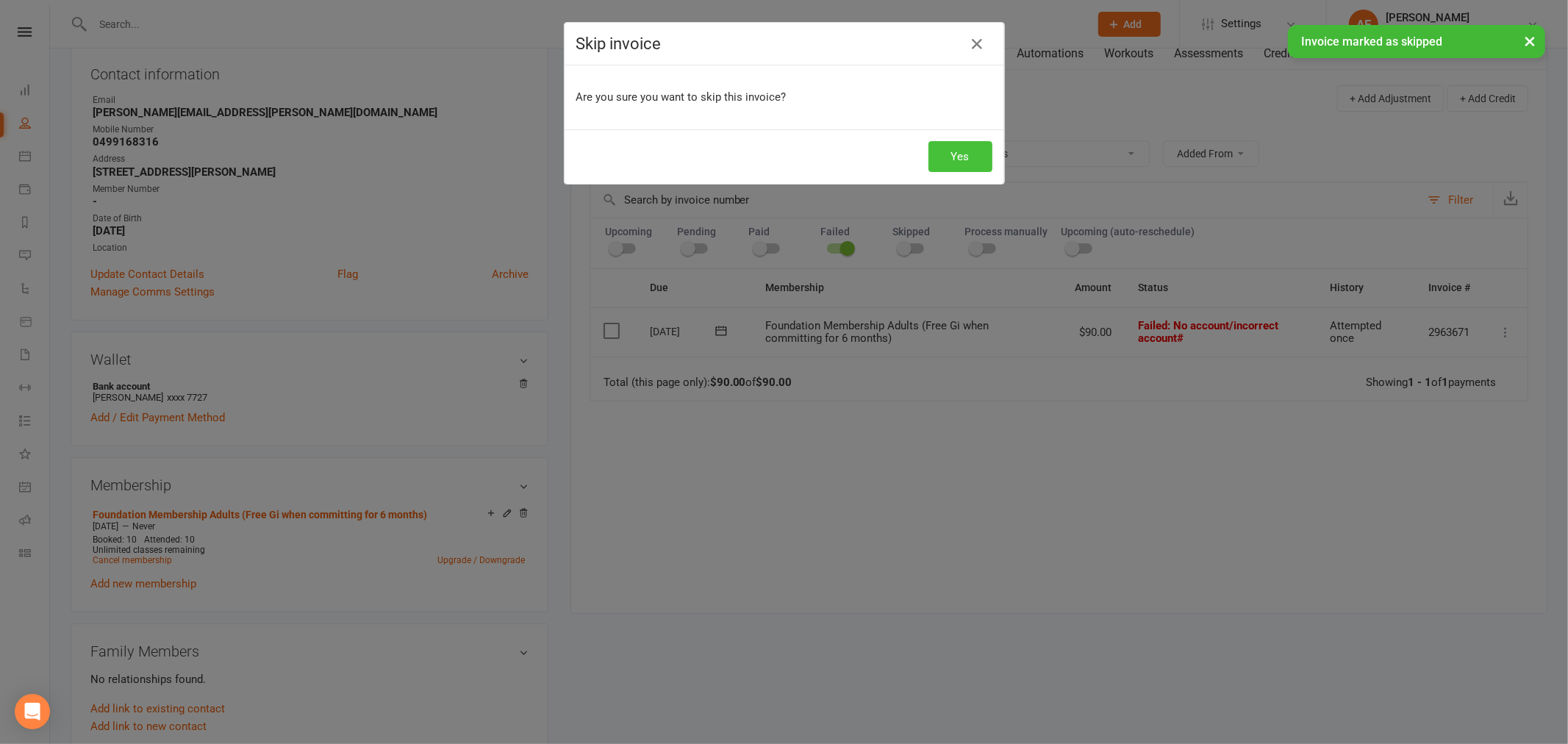
click at [965, 159] on button "Yes" at bounding box center [960, 156] width 64 height 31
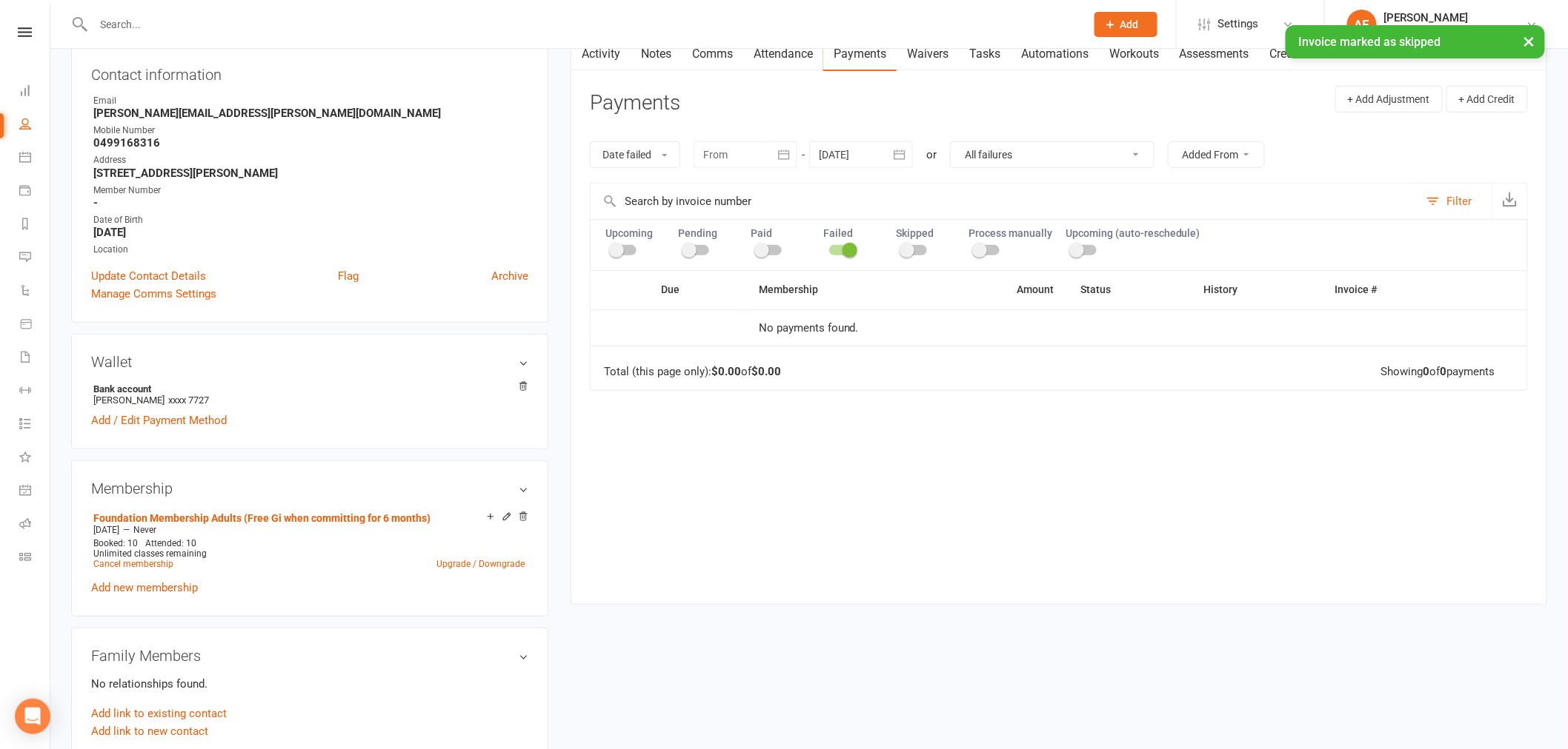
click at [1144, 154] on select "All failures All skipped payments All pending payments Successful payments (las…" at bounding box center [1052, 154] width 203 height 25
select select "3"
click at [951, 142] on select "All failures All skipped payments All pending payments Successful payments (las…" at bounding box center [1052, 154] width 203 height 25
type input "30 Sep 2025"
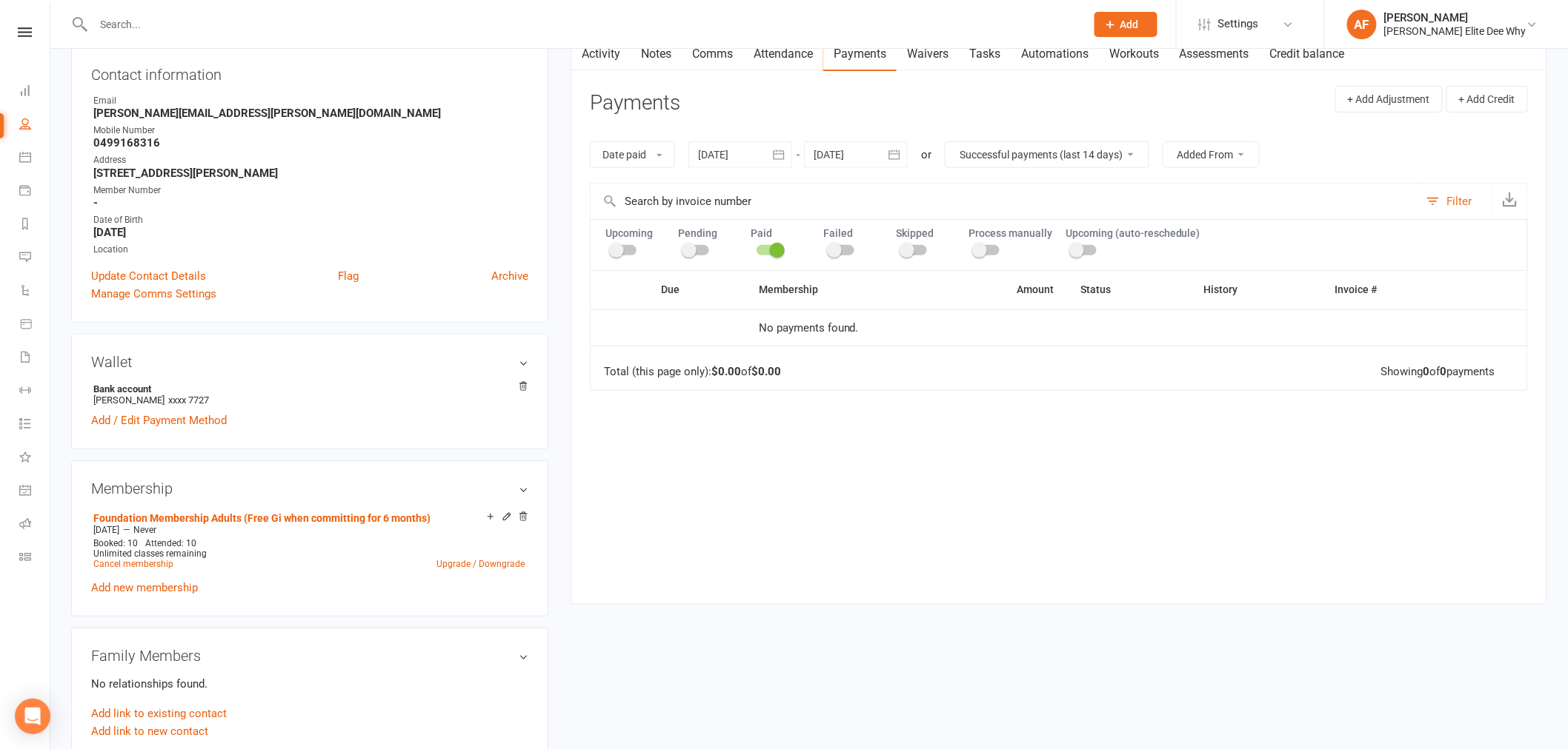
click at [1134, 157] on select "All failures All skipped payments All pending payments Successful payments (las…" at bounding box center [1047, 154] width 203 height 25
select select "5"
click at [947, 142] on select "All failures All skipped payments All pending payments Successful payments (las…" at bounding box center [1047, 154] width 203 height 25
type input "16 Jul 2025"
click at [1141, 150] on select "All failures All skipped payments All pending payments Successful payments (las…" at bounding box center [1047, 154] width 203 height 25
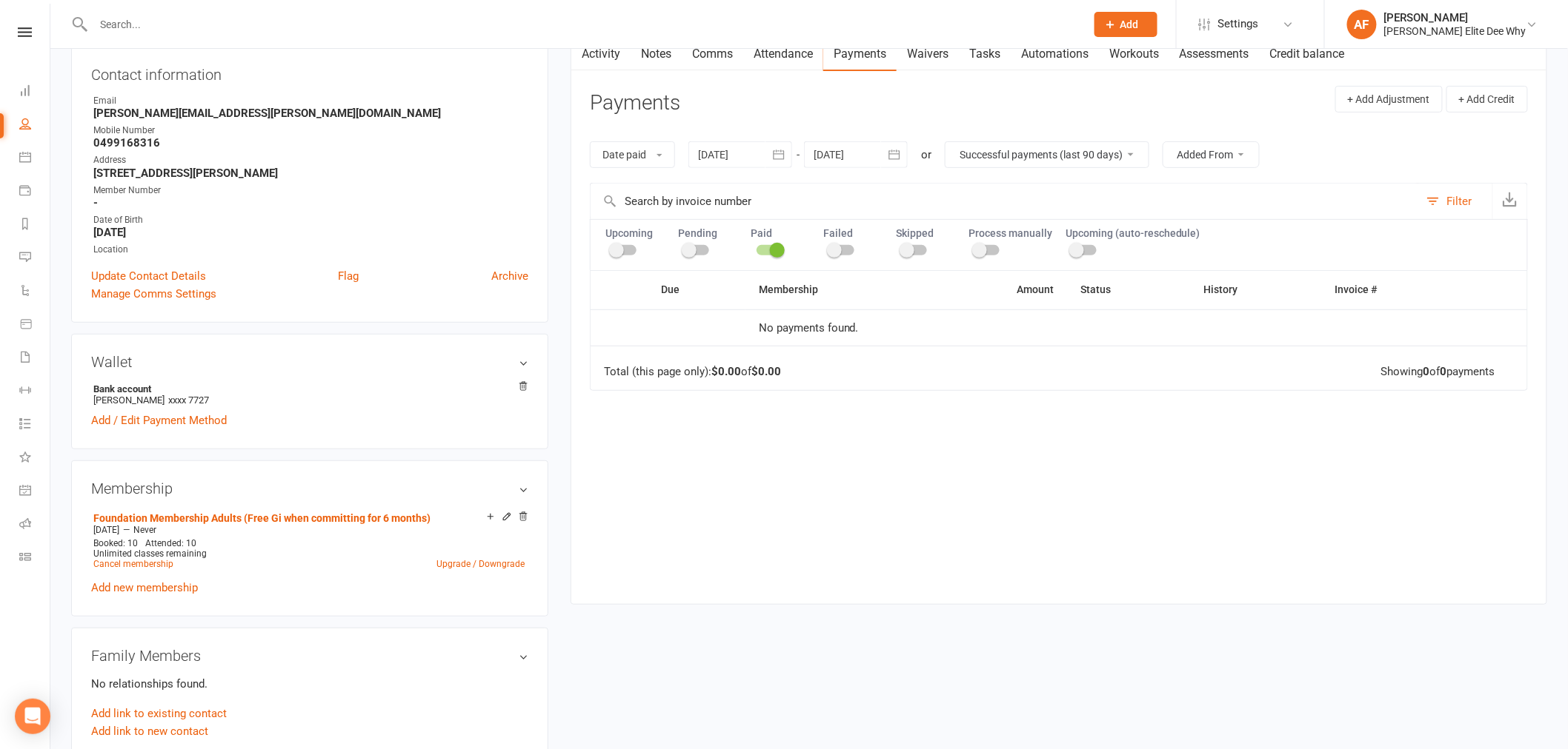
select select "6"
click at [946, 142] on select "All failures All skipped payments All pending payments Successful payments (las…" at bounding box center [1047, 154] width 203 height 25
type input "[DATE]"
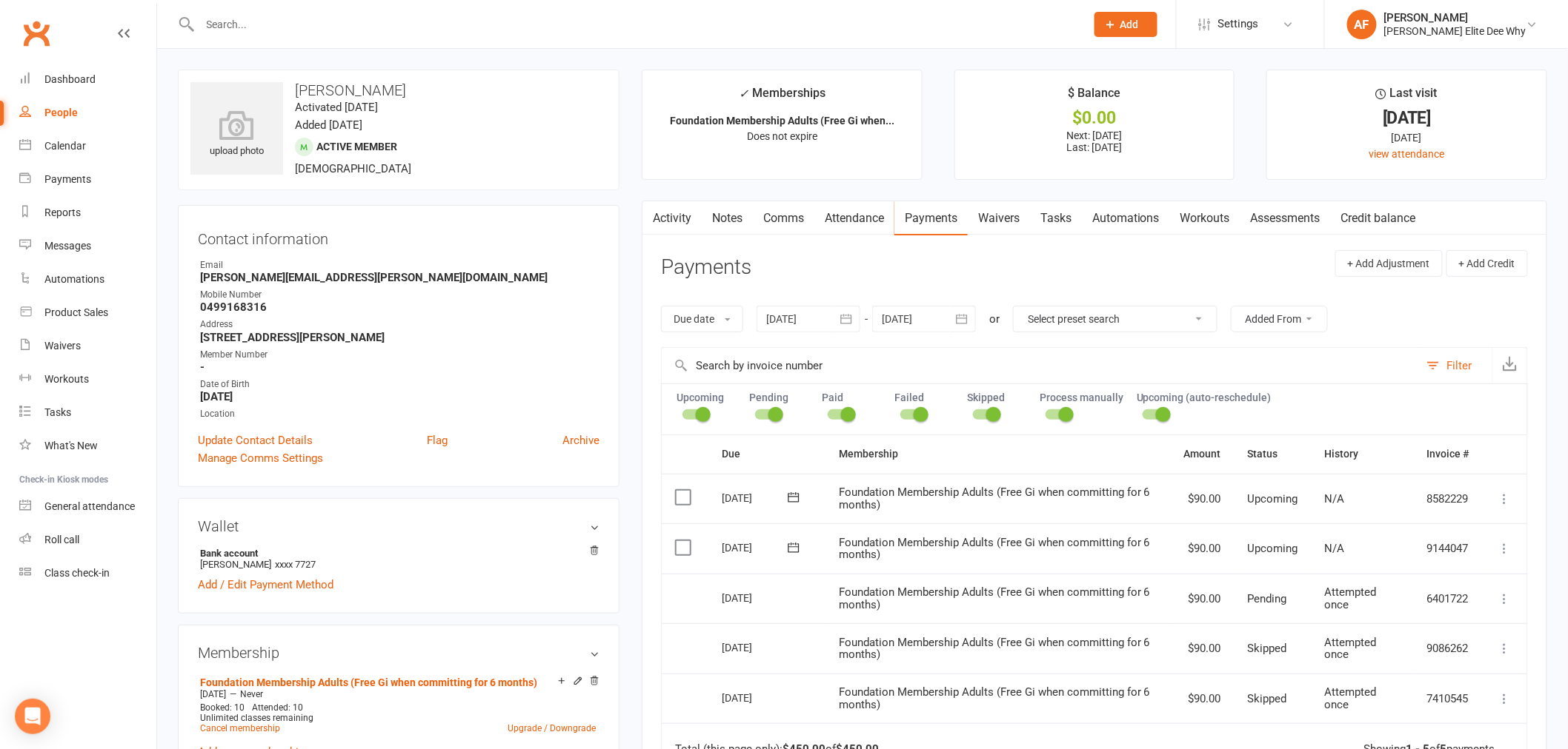
click at [67, 115] on div "People" at bounding box center [62, 113] width 34 height 12
select select "50"
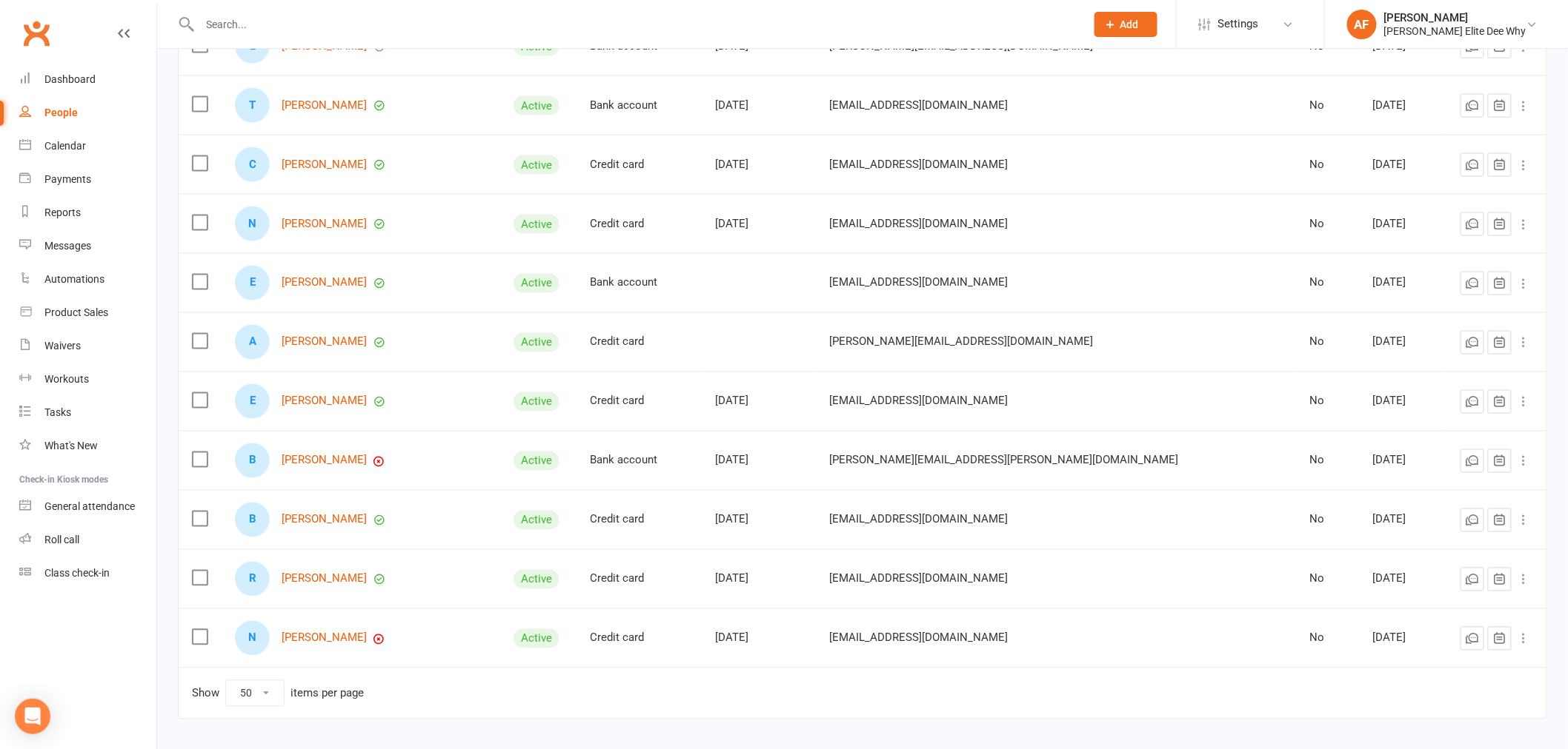
scroll to position [945, 0]
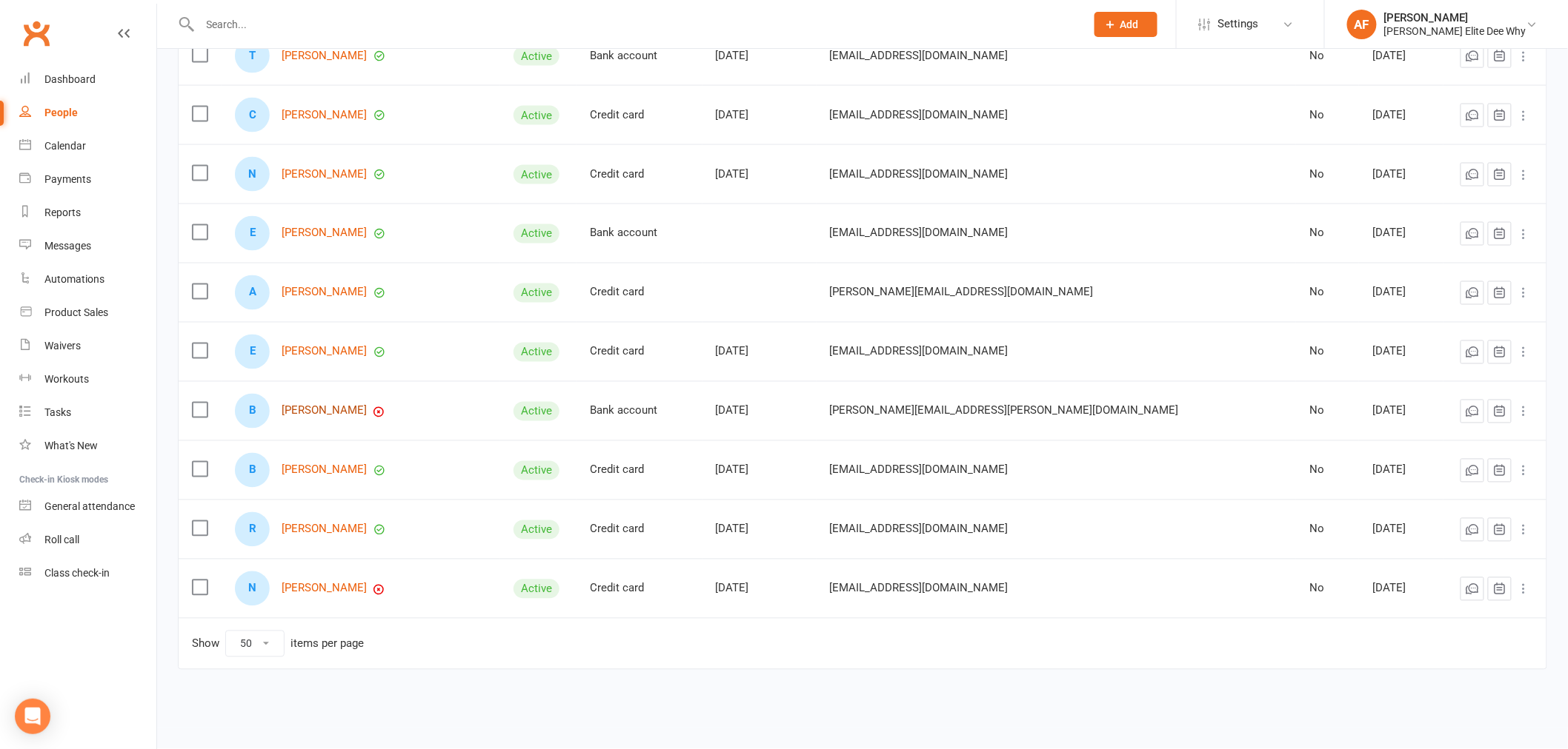
click at [351, 417] on link "[PERSON_NAME]" at bounding box center [325, 411] width 85 height 13
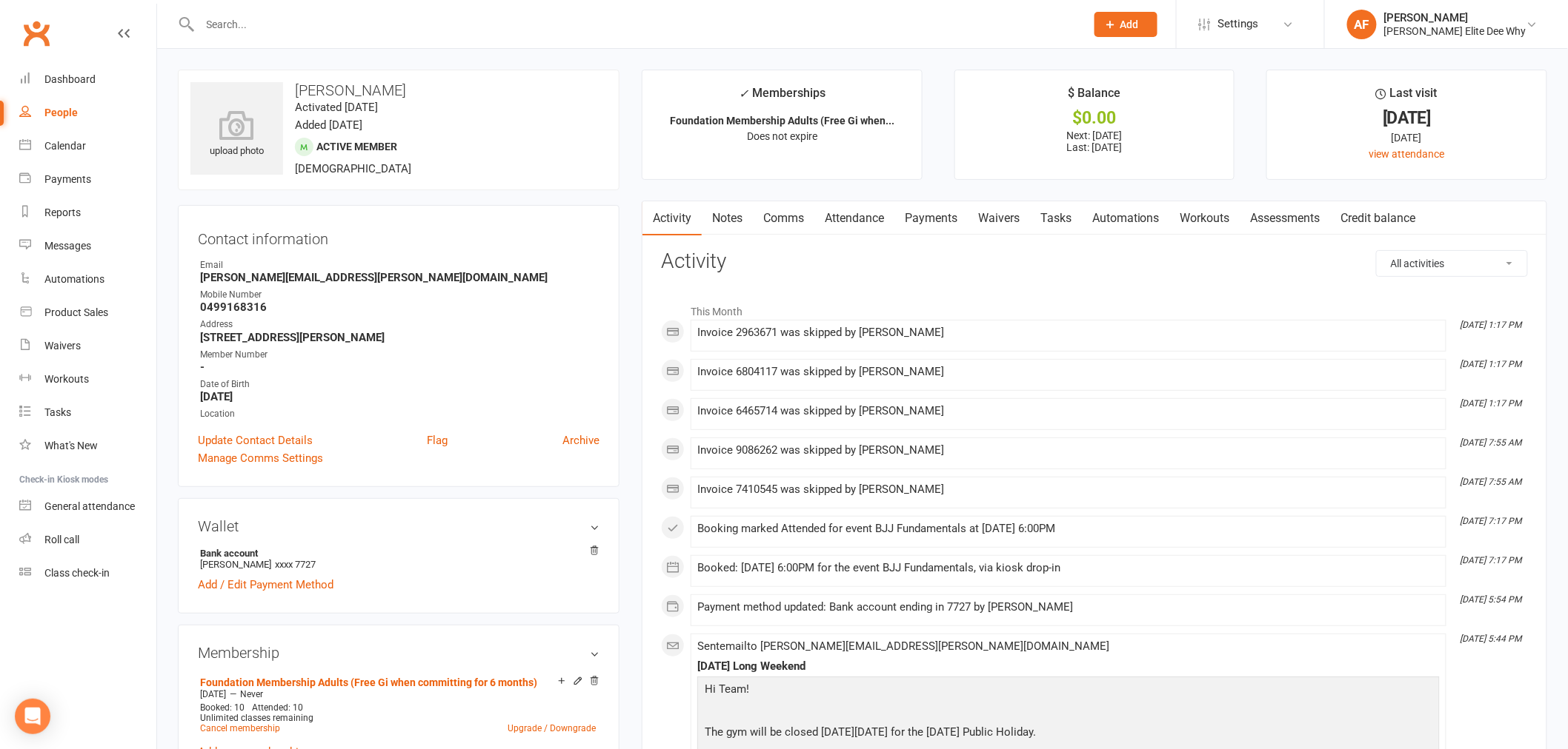
click at [57, 113] on div "People" at bounding box center [62, 113] width 34 height 12
select select "50"
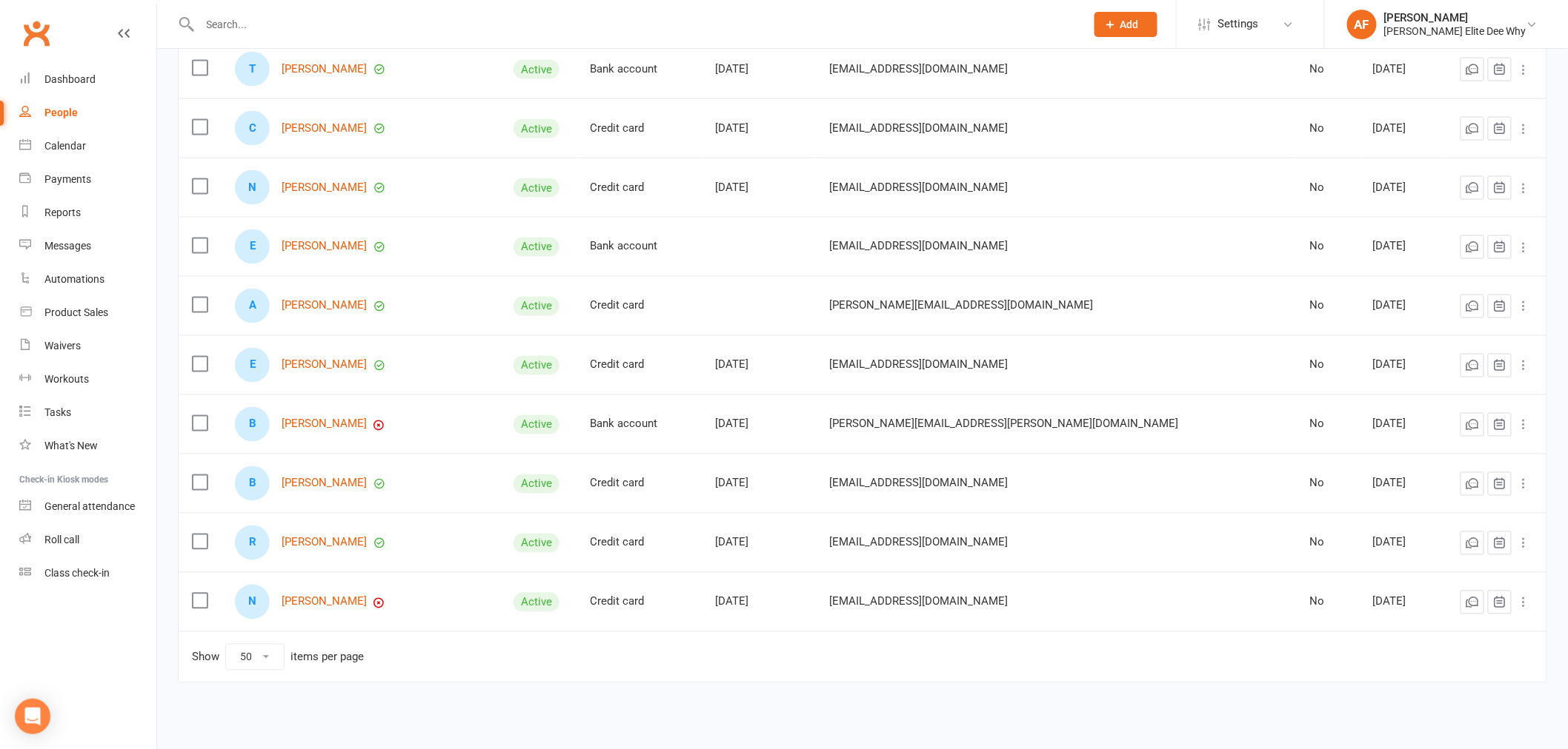
scroll to position [945, 0]
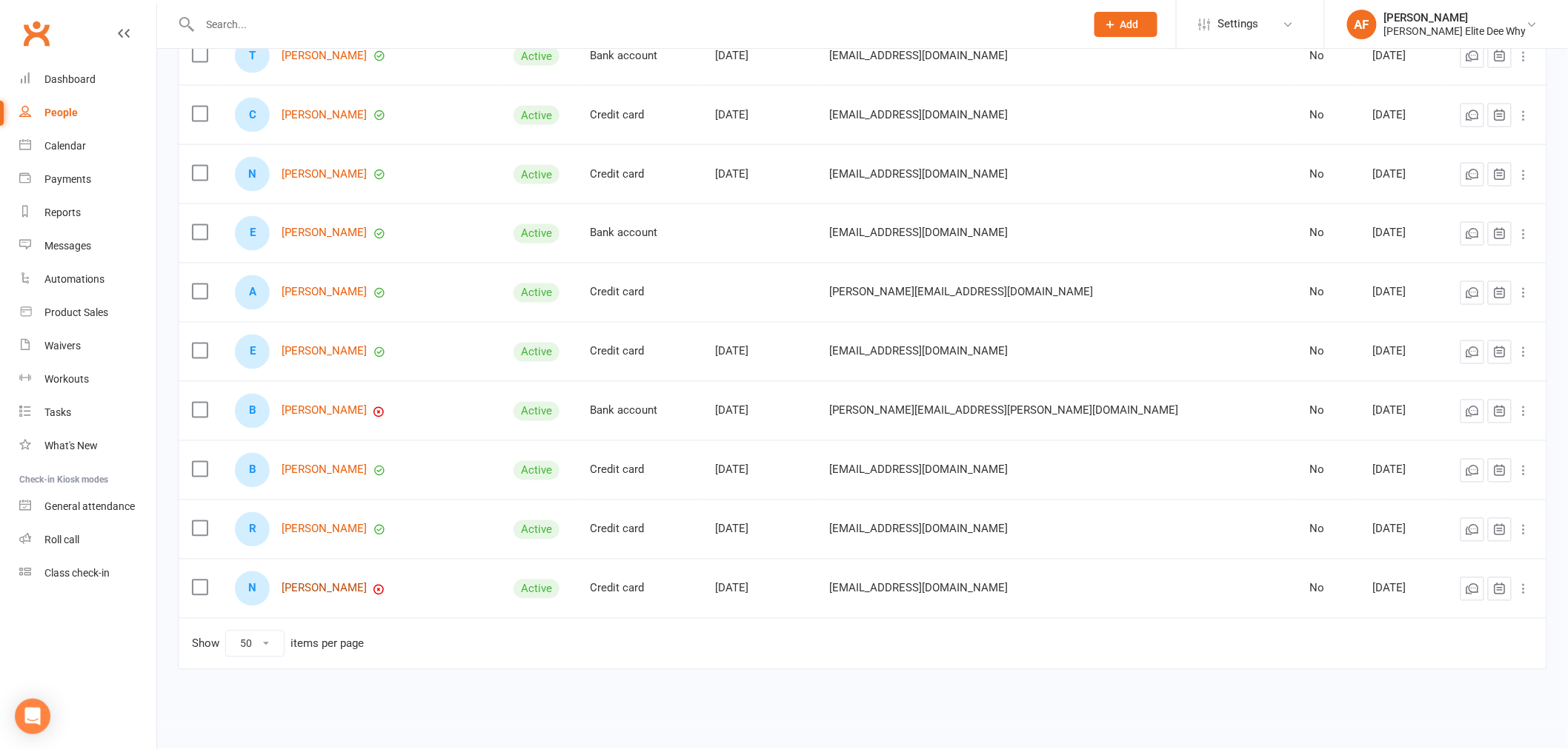
click at [343, 590] on link "[PERSON_NAME]" at bounding box center [325, 589] width 85 height 13
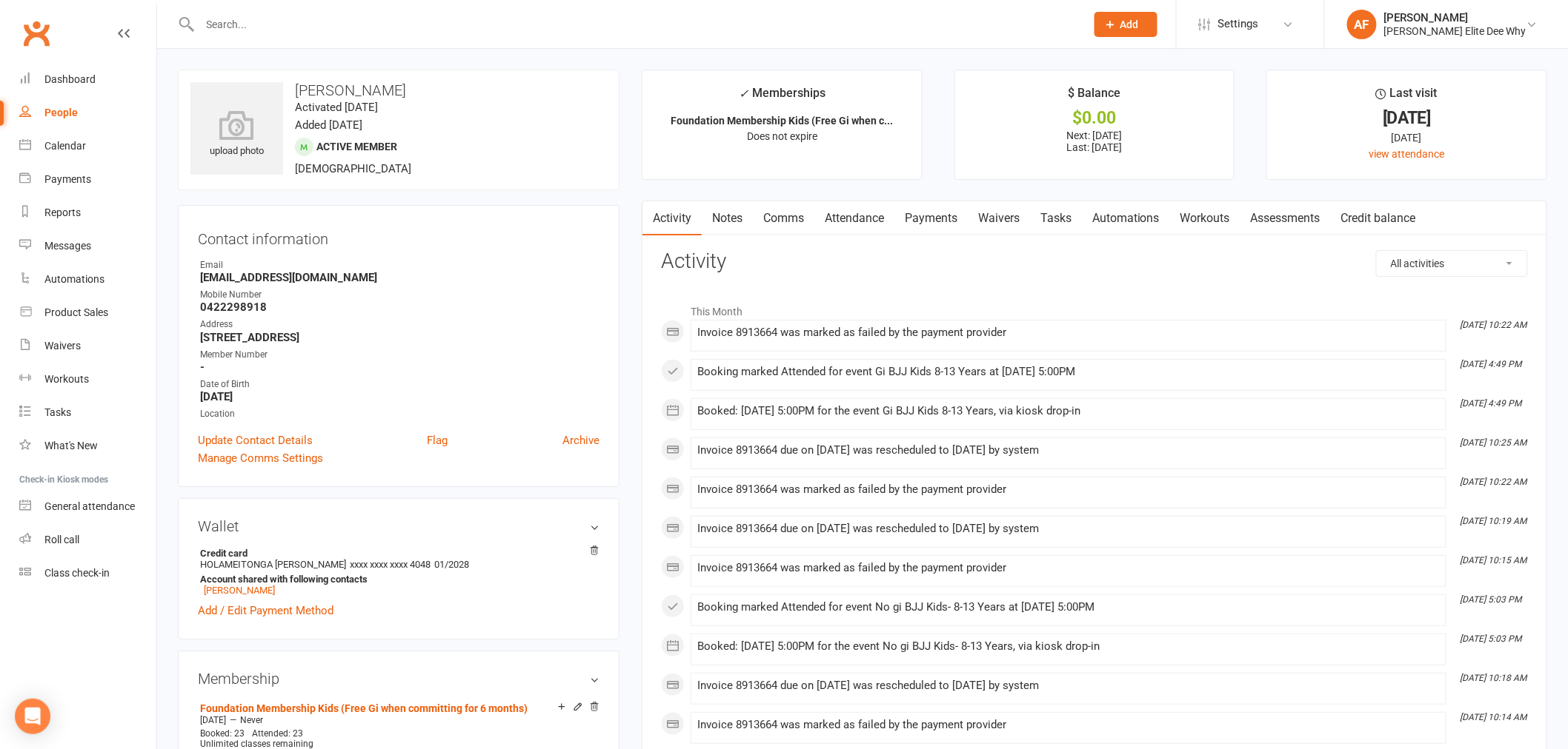
click at [936, 222] on link "Payments" at bounding box center [931, 218] width 73 height 34
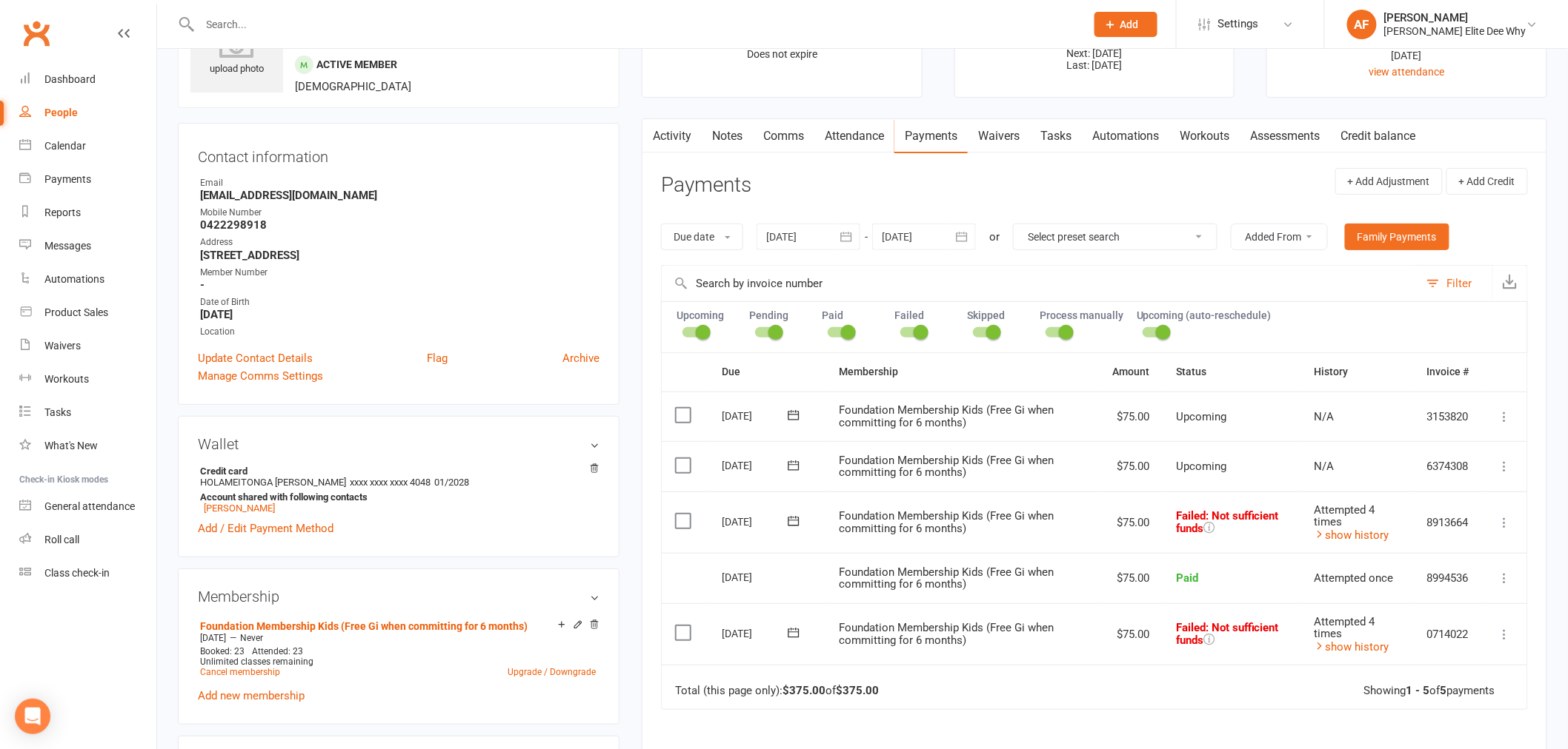
scroll to position [165, 0]
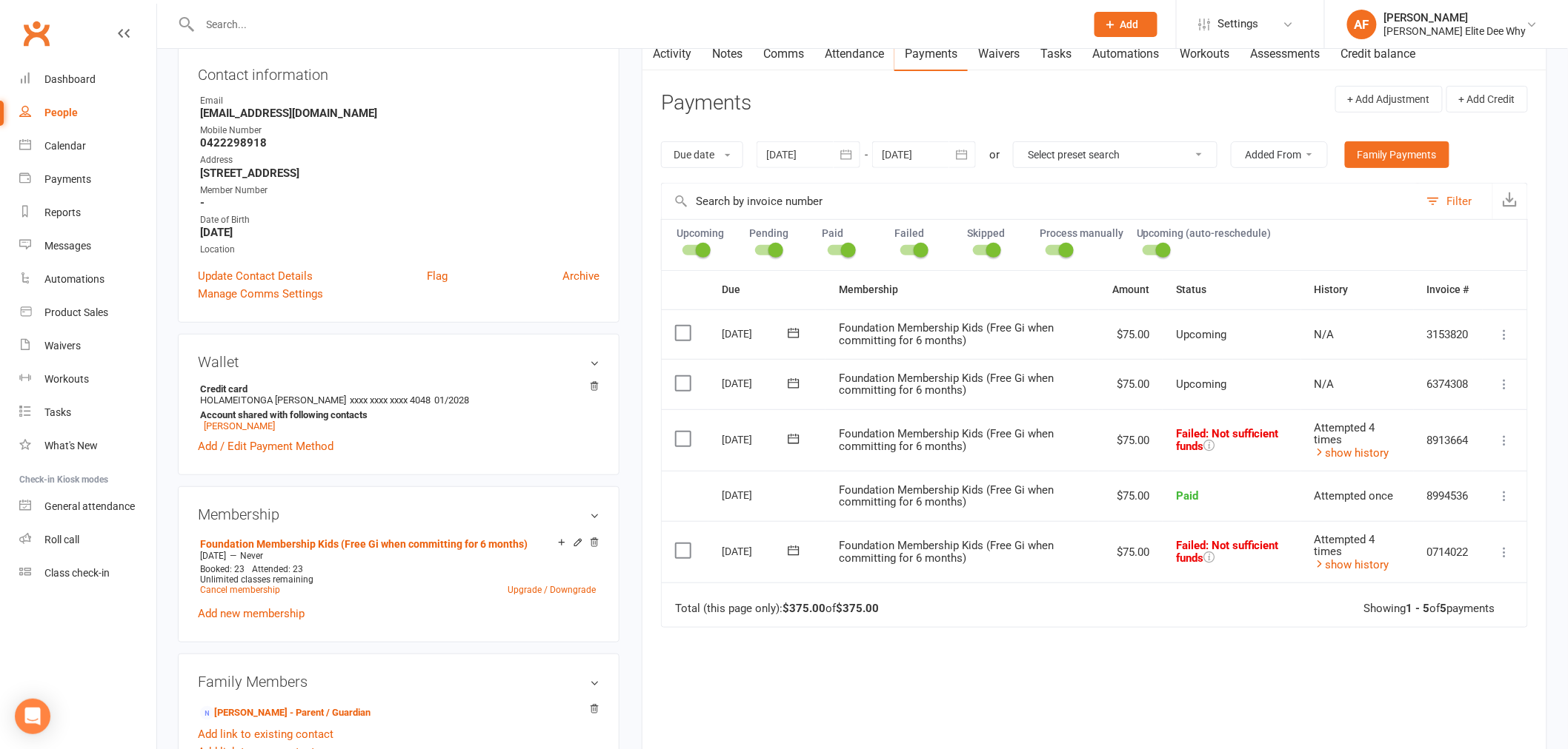
drag, startPoint x: 381, startPoint y: 113, endPoint x: 202, endPoint y: 116, distance: 179.0
click at [202, 116] on strong "[EMAIL_ADDRESS][DOMAIN_NAME]" at bounding box center [400, 113] width 399 height 13
copy strong "[EMAIL_ADDRESS][DOMAIN_NAME]"
click at [403, 168] on strong "6/44 Dee Why Parade Deep Why NSW 2099" at bounding box center [400, 173] width 399 height 13
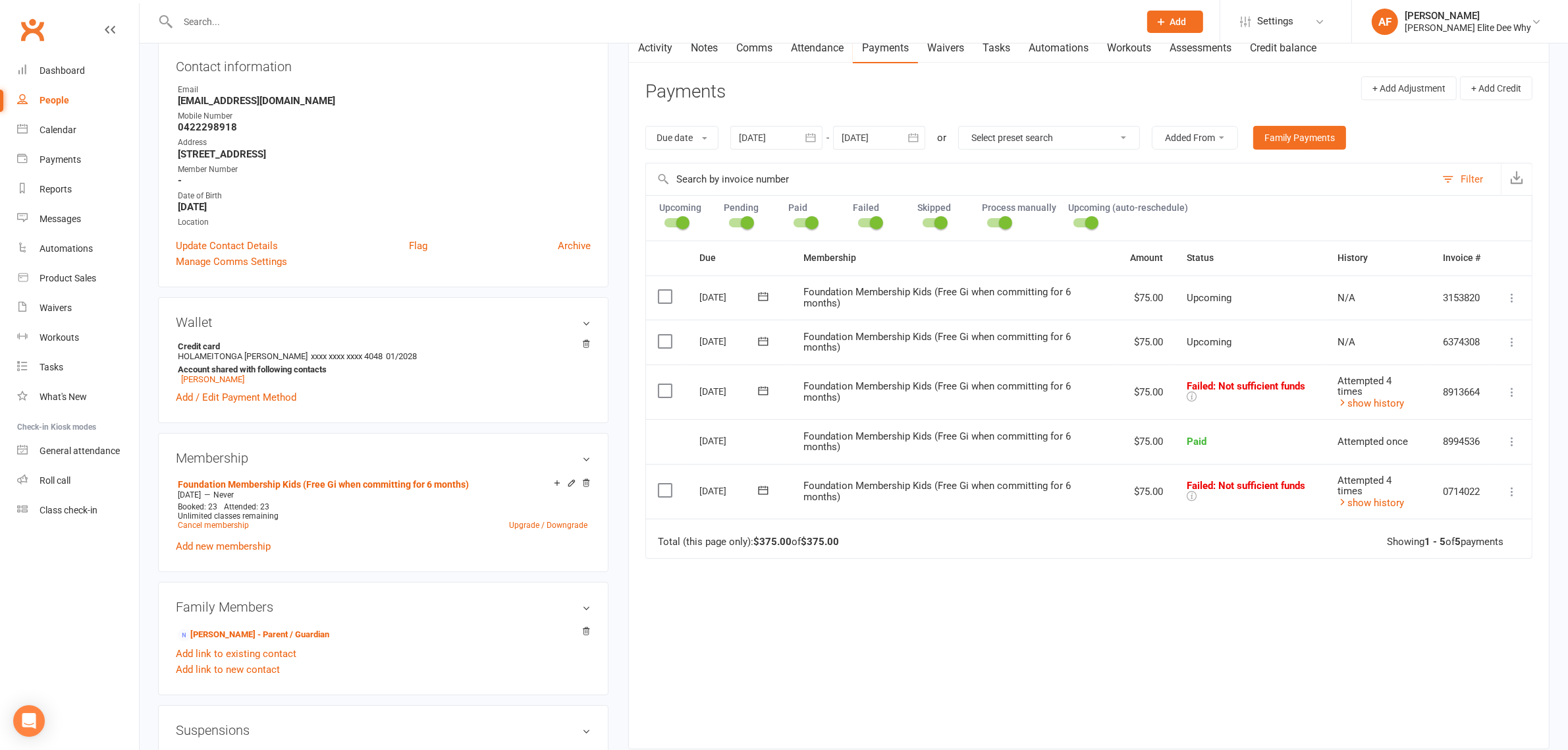
scroll to position [113, 0]
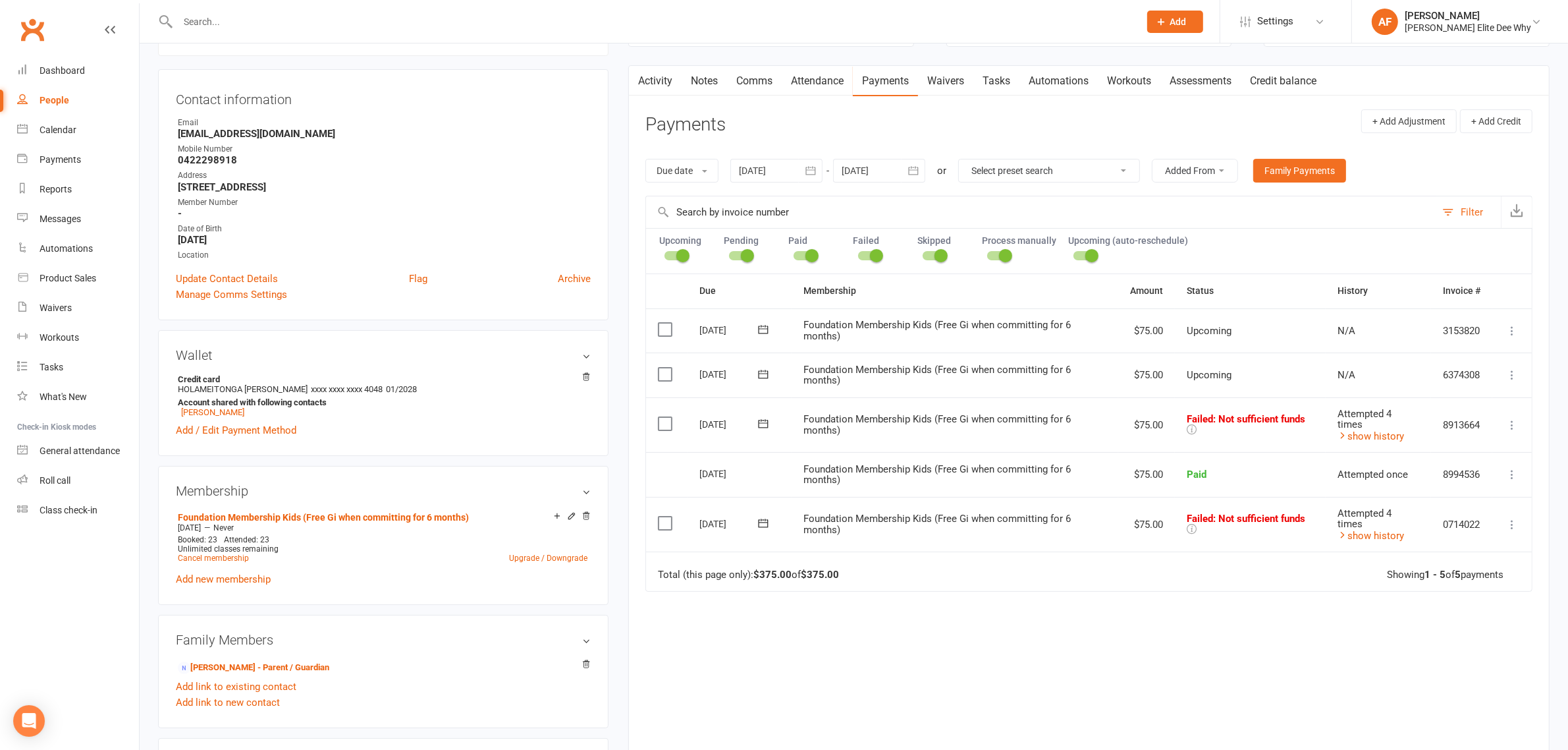
click at [1069, 666] on div "Due Contact Membership Amount Status History Invoice # Select this 06 Nov 2025 …" at bounding box center [1090, 517] width 888 height 487
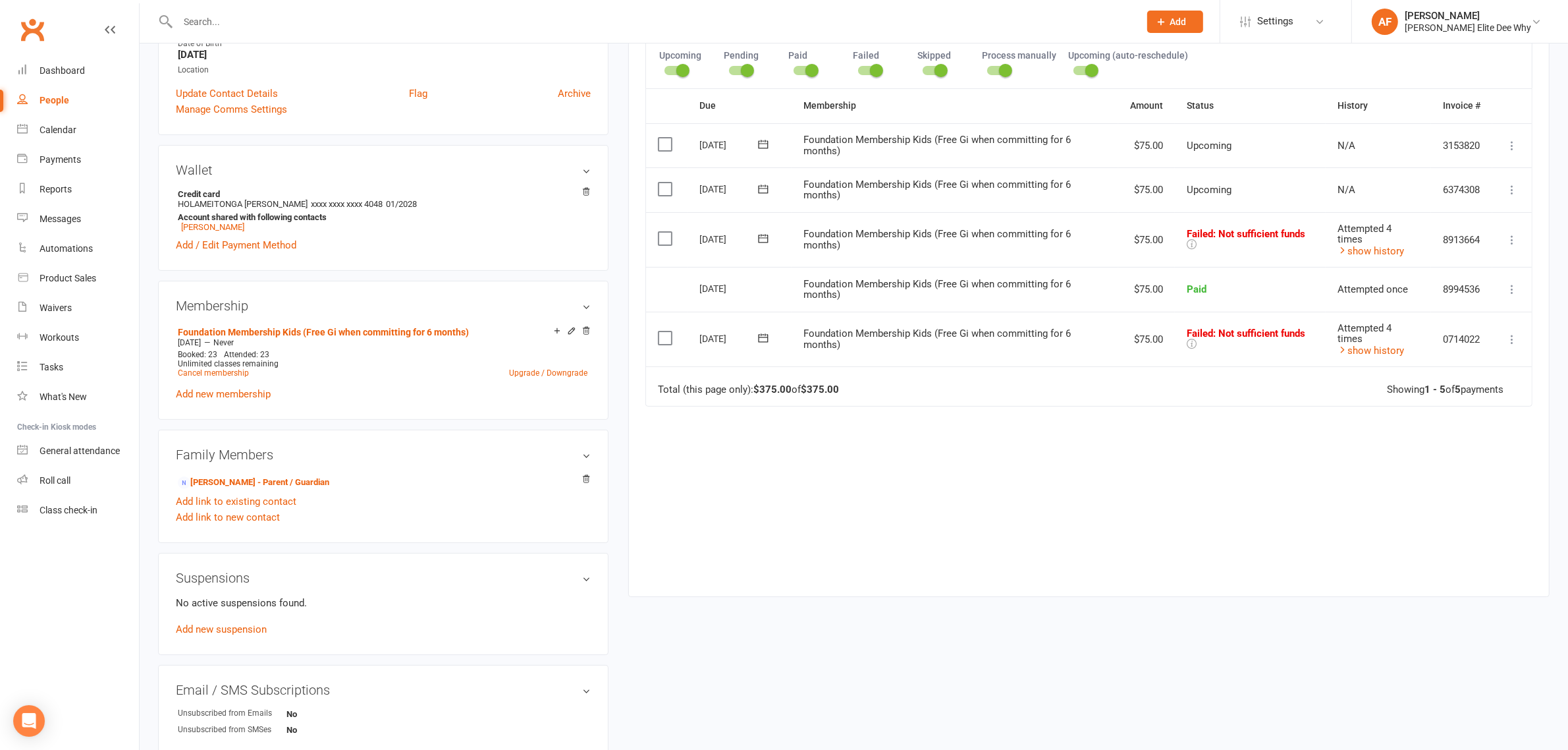
scroll to position [0, 0]
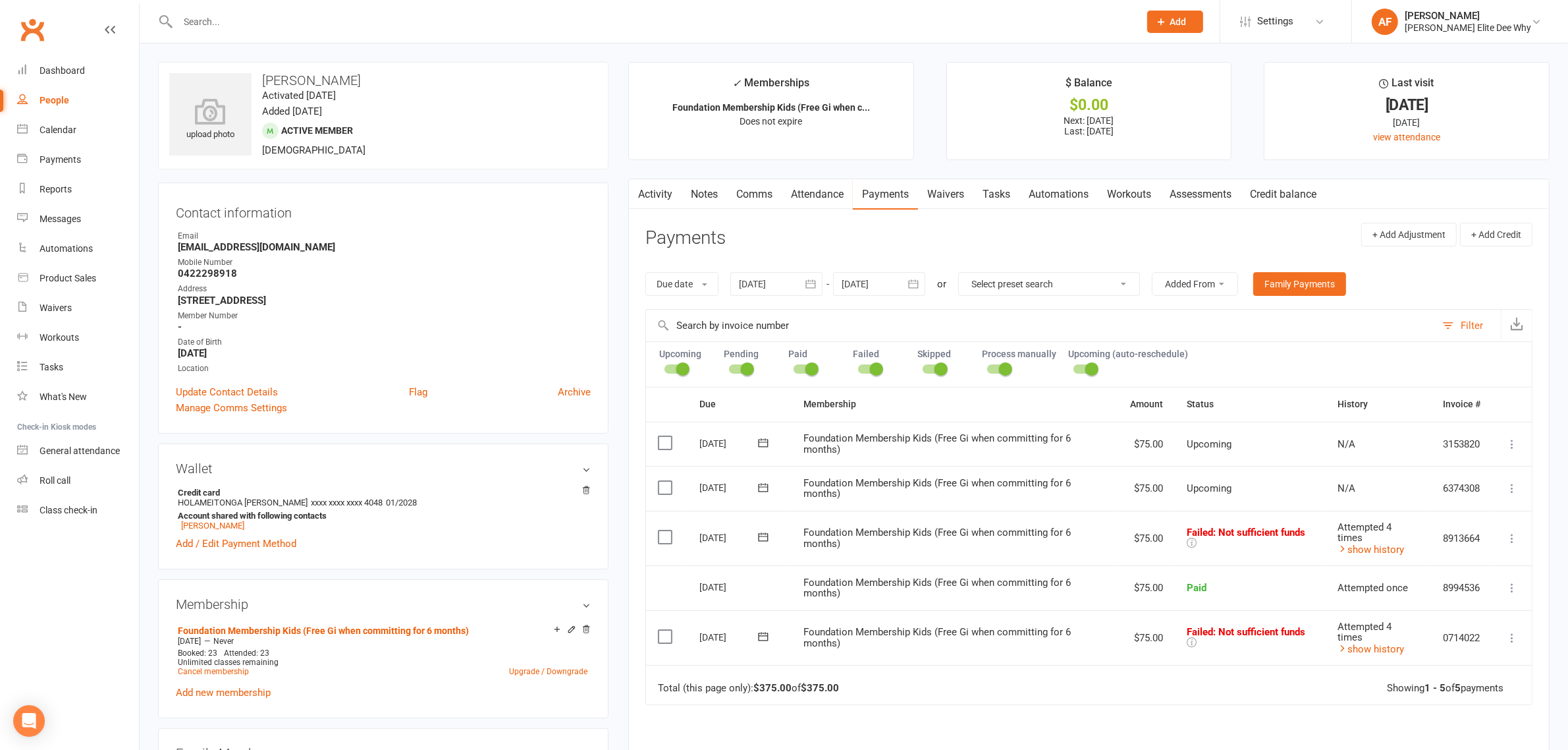
click at [618, 173] on div "upload photo Nester Edwards Activated 14 July, 2025 Added 14 July, 2025 Active …" at bounding box center [383, 732] width 470 height 1342
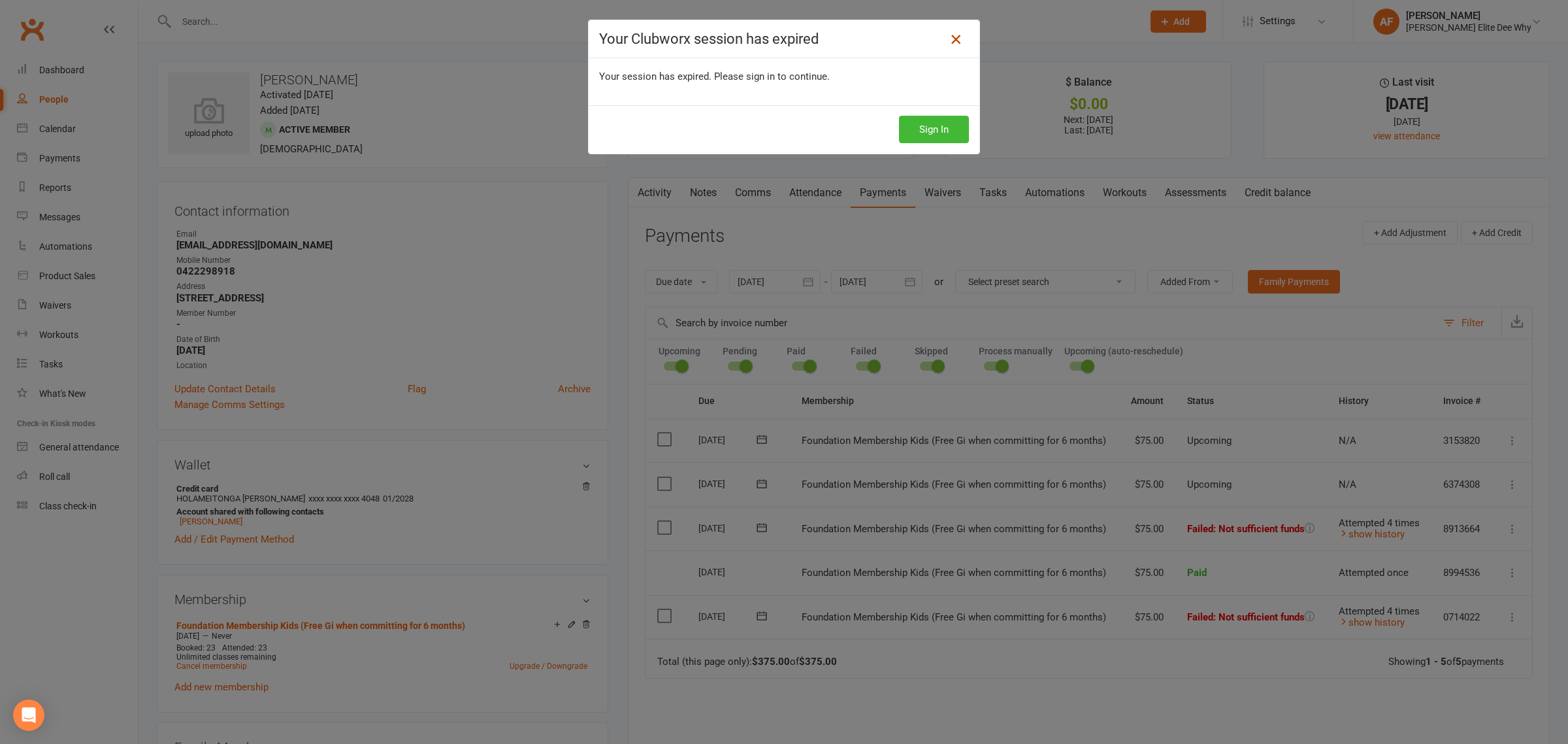
click at [950, 37] on icon at bounding box center [956, 39] width 16 height 16
